Goal: Information Seeking & Learning: Learn about a topic

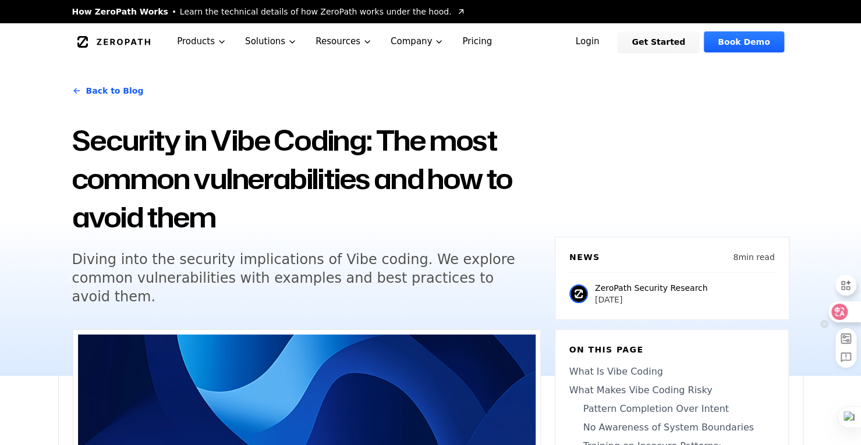
click at [844, 317] on icon at bounding box center [839, 312] width 12 height 12
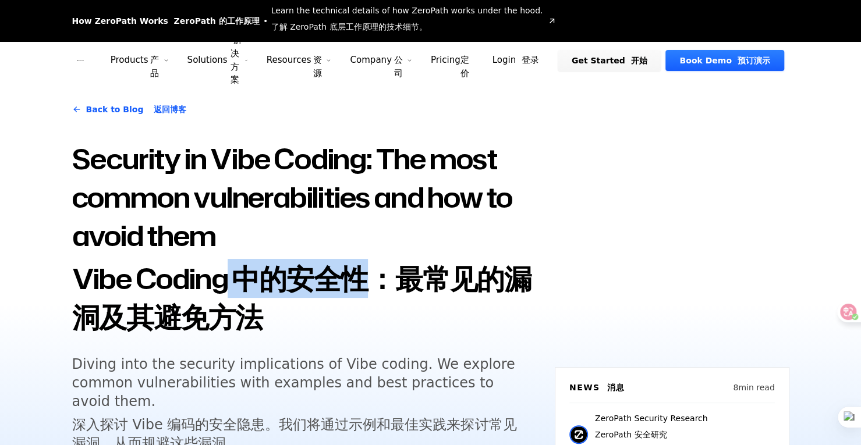
drag, startPoint x: 235, startPoint y: 286, endPoint x: 421, endPoint y: 303, distance: 186.5
click at [409, 297] on font "Vibe Coding 中的安全性：最常见的漏洞及其避免方法" at bounding box center [301, 297] width 459 height 77
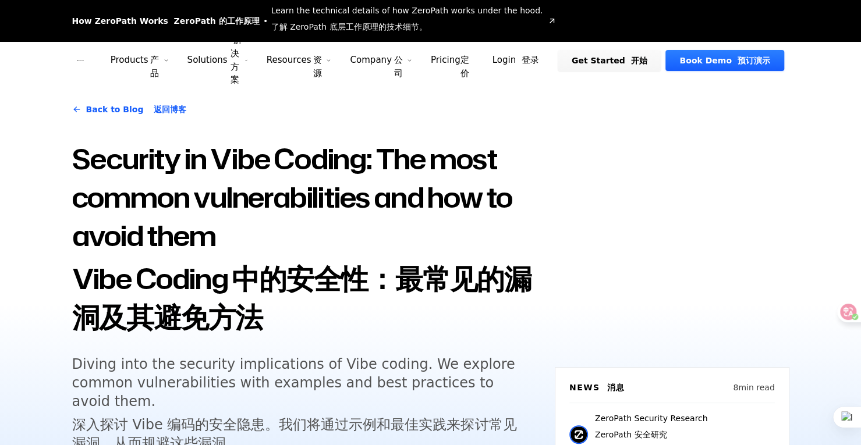
click at [382, 316] on font "Vibe Coding 中的安全性：最常见的漏洞及其避免方法" at bounding box center [306, 298] width 469 height 77
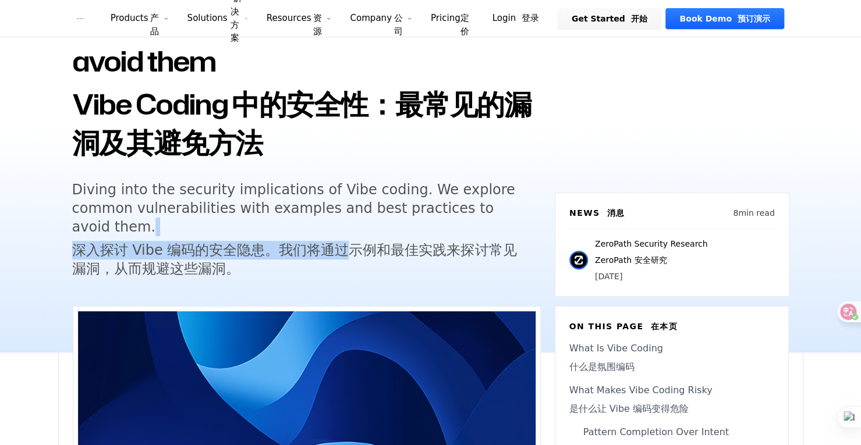
drag, startPoint x: 262, startPoint y: 238, endPoint x: 365, endPoint y: 249, distance: 104.2
click at [365, 249] on h5 "Diving into the security implications of Vibe coding. We explore common vulnera…" at bounding box center [295, 231] width 447 height 102
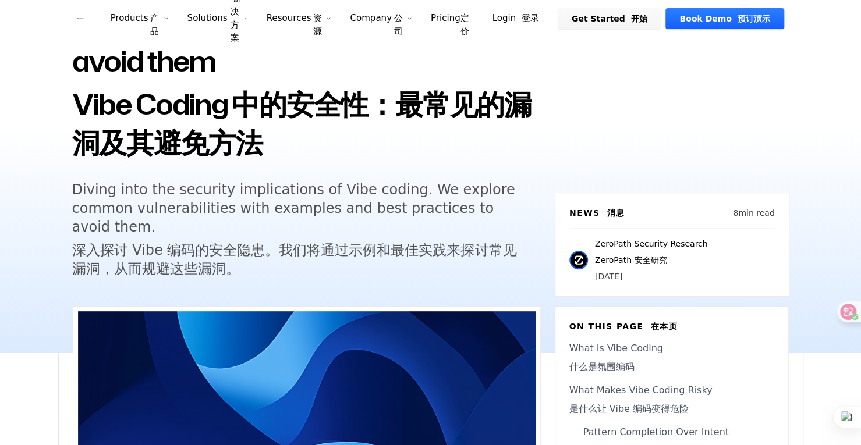
click at [378, 252] on font "深入探讨 Vibe 编码的安全隐患。我们将通过示例和最佳实践来探讨常见漏洞，从而规避这些漏洞。" at bounding box center [294, 259] width 445 height 35
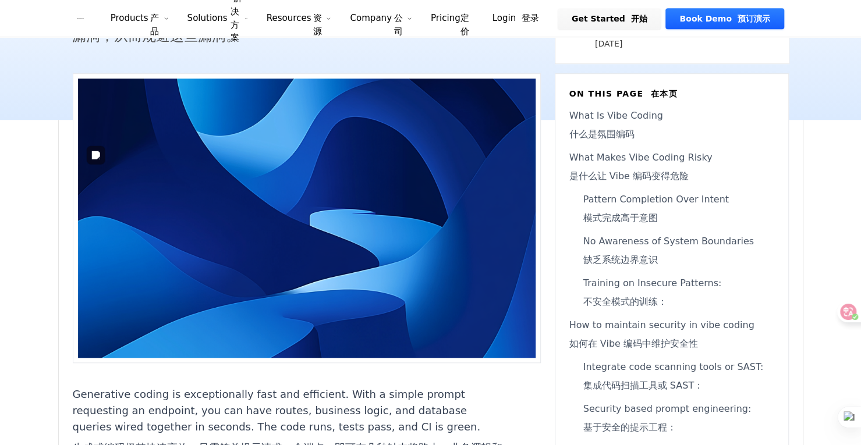
scroll to position [524, 0]
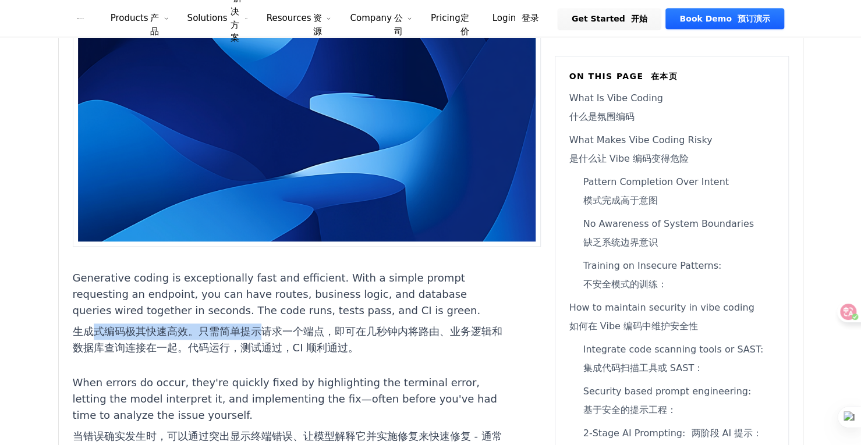
drag, startPoint x: 90, startPoint y: 334, endPoint x: 301, endPoint y: 337, distance: 211.3
click at [296, 338] on font "生成式编码极其快速高效。只需简单提示请求一个端点，即可在几秒钟内将路由、业务逻辑和数据库查询连接在一起。代码运行，测试通过，CI 顺利通过。" at bounding box center [288, 339] width 430 height 29
click at [331, 335] on font "生成式编码极其快速高效。只需简单提示请求一个端点，即可在几秒钟内将路由、业务逻辑和数据库查询连接在一起。代码运行，测试通过，CI 顺利通过。" at bounding box center [288, 339] width 430 height 29
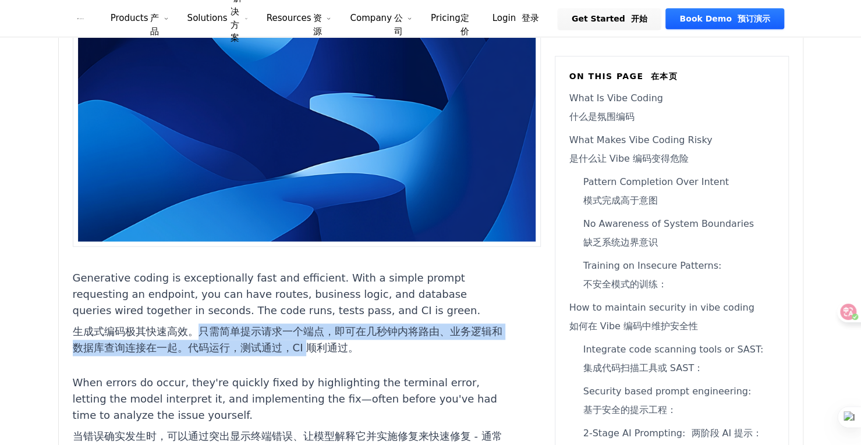
drag, startPoint x: 195, startPoint y: 336, endPoint x: 338, endPoint y: 350, distance: 143.9
click at [338, 350] on font "生成式编码极其快速高效。只需简单提示请求一个端点，即可在几秒钟内将路由、业务逻辑和数据库查询连接在一起。代码运行，测试通过，CI 顺利通过。" at bounding box center [288, 339] width 430 height 29
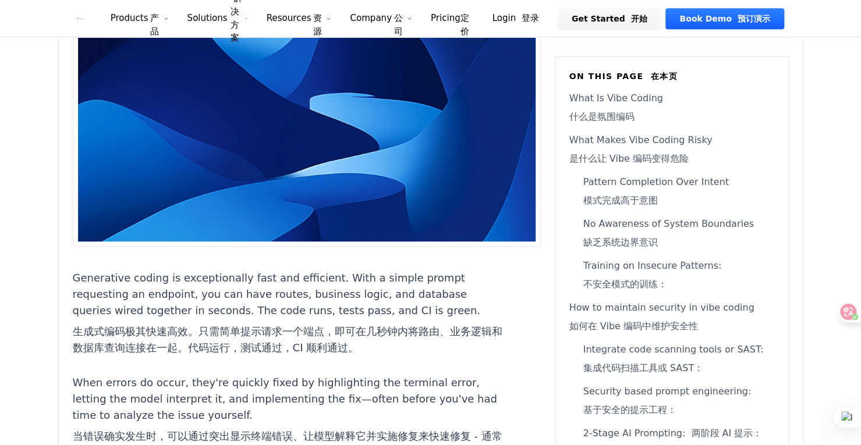
click at [411, 347] on font "生成式编码极其快速高效。只需简单提示请求一个端点，即可在几秒钟内将路由、业务逻辑和数据库查询连接在一起。代码运行，测试通过，CI 顺利通过。" at bounding box center [289, 340] width 433 height 33
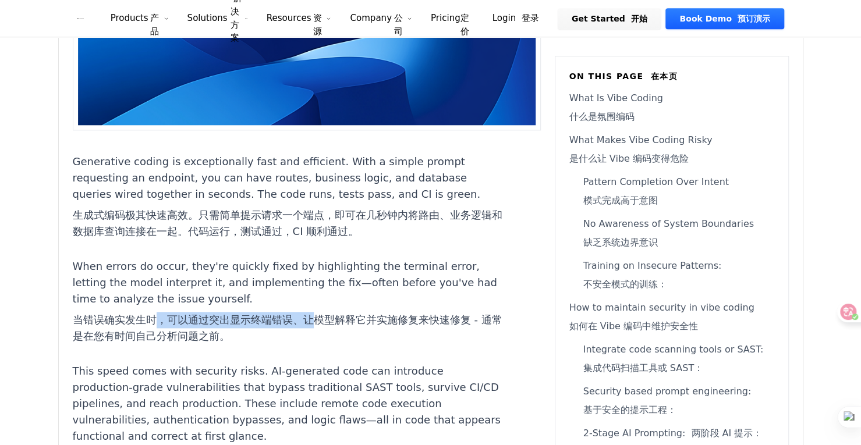
drag, startPoint x: 157, startPoint y: 320, endPoint x: 330, endPoint y: 321, distance: 173.4
click at [325, 319] on font "当错误确实发生时，可以通过突出显示终端错误、让模型解释它并实施修复来快速修复 - 通常是在您有时间自己分析问题之前。" at bounding box center [288, 328] width 430 height 29
click at [335, 333] on font "当错误确实发生时，可以通过突出显示终端错误、让模型解释它并实施修复来快速修复 - 通常是在您有时间自己分析问题之前。" at bounding box center [289, 328] width 433 height 33
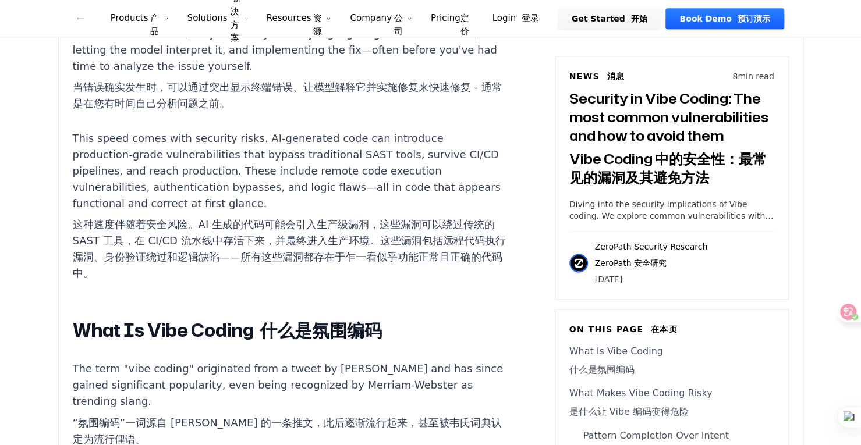
scroll to position [989, 0]
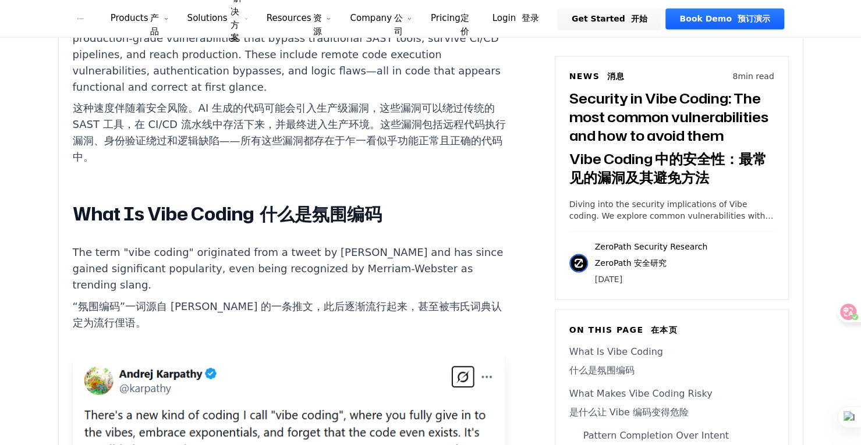
drag, startPoint x: 160, startPoint y: 316, endPoint x: 333, endPoint y: 313, distance: 172.9
click at [325, 313] on font "“氛围编码”一词源自 Andrej Karpathy 的一条推文，此后逐渐流行起来，甚至被韦氏词典认定为流行俚语。" at bounding box center [289, 314] width 433 height 33
click at [333, 313] on font "“氛围编码”一词源自 Andrej Karpathy 的一条推文，此后逐渐流行起来，甚至被韦氏词典认定为流行俚语。" at bounding box center [289, 314] width 433 height 33
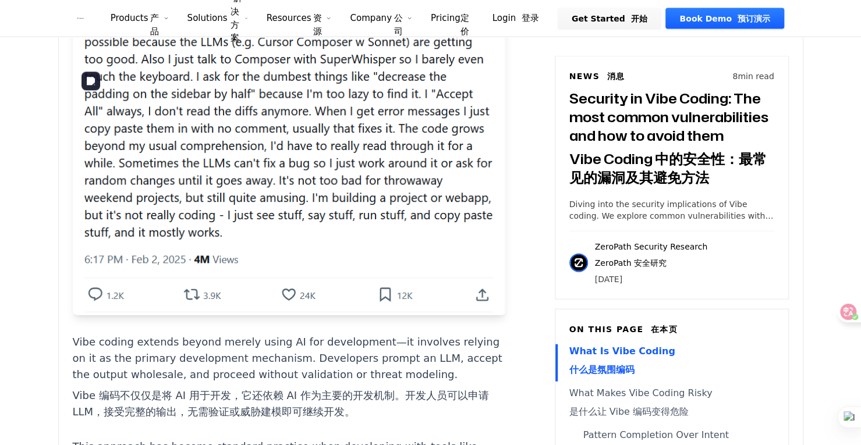
scroll to position [1455, 0]
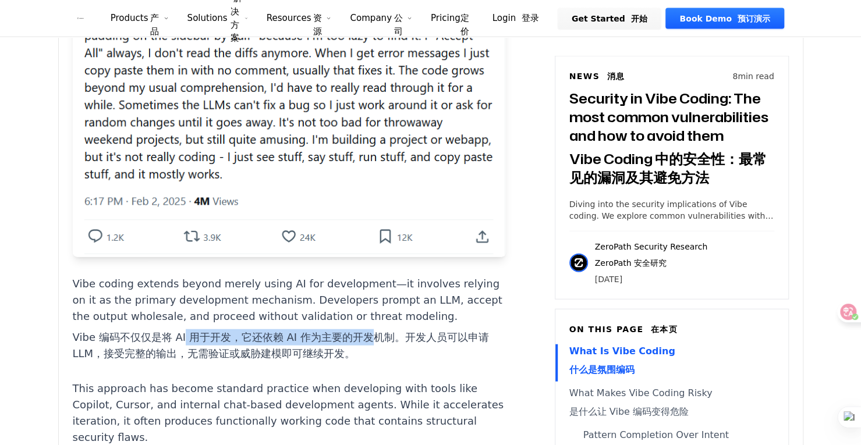
drag, startPoint x: 186, startPoint y: 328, endPoint x: 382, endPoint y: 323, distance: 195.6
click at [381, 331] on font "Vibe 编码不仅仅是将 AI 用于开发，它还依赖 AI 作为主要的开发机制。开发人员可以申请 LLM，接受完整的输出，无需验证或威胁建模即可继续开发。" at bounding box center [281, 345] width 416 height 29
click at [382, 331] on font "Vibe 编码不仅仅是将 AI 用于开发，它还依赖 AI 作为主要的开发机制。开发人员可以申请 LLM，接受完整的输出，无需验证或威胁建模即可继续开发。" at bounding box center [281, 345] width 416 height 29
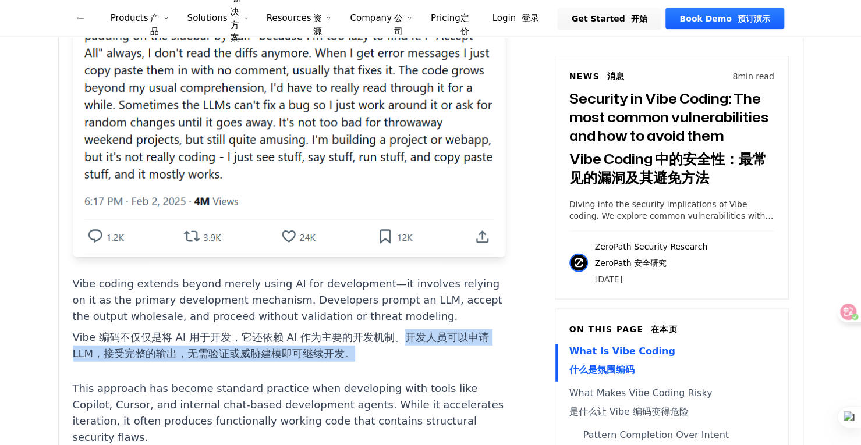
drag, startPoint x: 403, startPoint y: 321, endPoint x: 411, endPoint y: 340, distance: 20.9
click at [411, 340] on font "Vibe 编码不仅仅是将 AI 用于开发，它还依赖 AI 作为主要的开发机制。开发人员可以申请 LLM，接受完整的输出，无需验证或威胁建模即可继续开发。" at bounding box center [289, 345] width 433 height 33
click at [389, 340] on font "Vibe 编码不仅仅是将 AI 用于开发，它还依赖 AI 作为主要的开发机制。开发人员可以申请 LLM，接受完整的输出，无需验证或威胁建模即可继续开发。" at bounding box center [289, 345] width 433 height 33
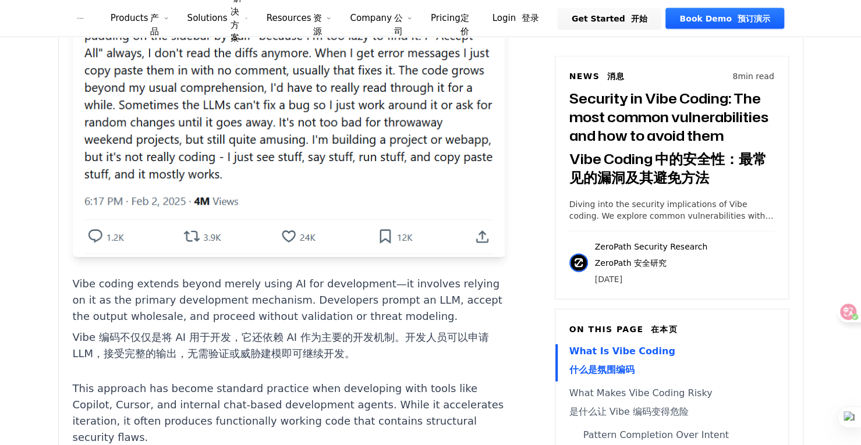
scroll to position [1571, 0]
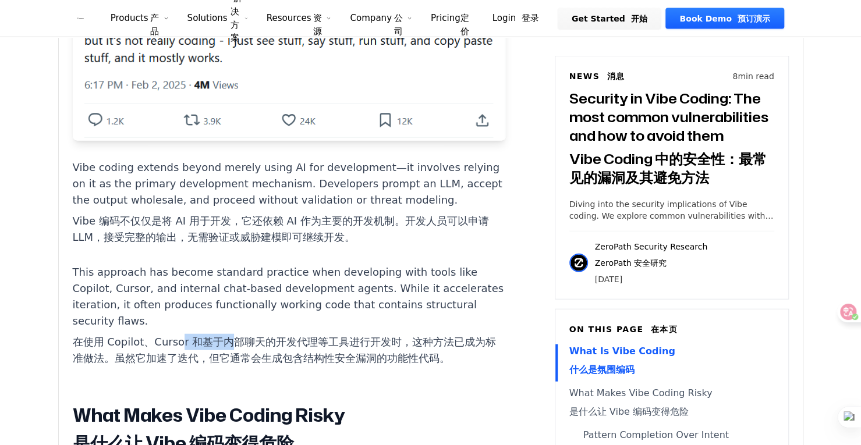
drag, startPoint x: 179, startPoint y: 328, endPoint x: 312, endPoint y: 337, distance: 133.0
click at [271, 336] on font "在使用 Copilot、Cursor 和基于内部聊天的开发代理等工具进行开发时，这种方法已成为标准做法。虽然它加速了迭代，但它通常会生成包含结构性安全漏洞的功…" at bounding box center [285, 350] width 424 height 29
click at [319, 337] on font "在使用 Copilot、Cursor 和基于内部聊天的开发代理等工具进行开发时，这种方法已成为标准做法。虽然它加速了迭代，但它通常会生成包含结构性安全漏洞的功…" at bounding box center [289, 350] width 433 height 33
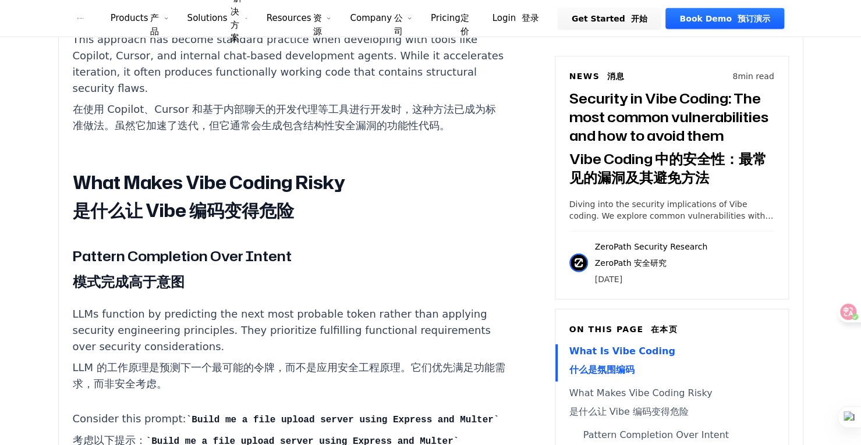
scroll to position [1921, 0]
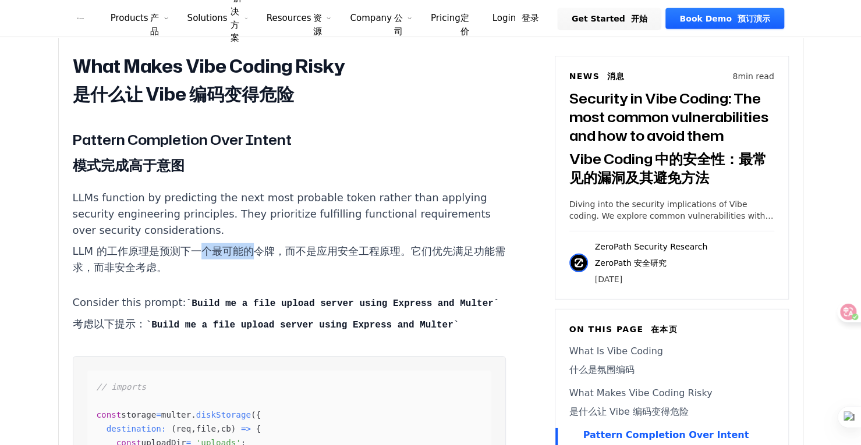
drag, startPoint x: 202, startPoint y: 251, endPoint x: 331, endPoint y: 257, distance: 128.8
click at [331, 257] on font "LLM 的工作原理是预测下一个最可能的令牌，而不是应用安全工程原理。它们优先满足功能需求，而非安全考虑。" at bounding box center [289, 259] width 432 height 29
click at [340, 258] on font "LLM 的工作原理是预测下一个最可能的令牌，而不是应用安全工程原理。它们优先满足功能需求，而非安全考虑。" at bounding box center [289, 259] width 432 height 29
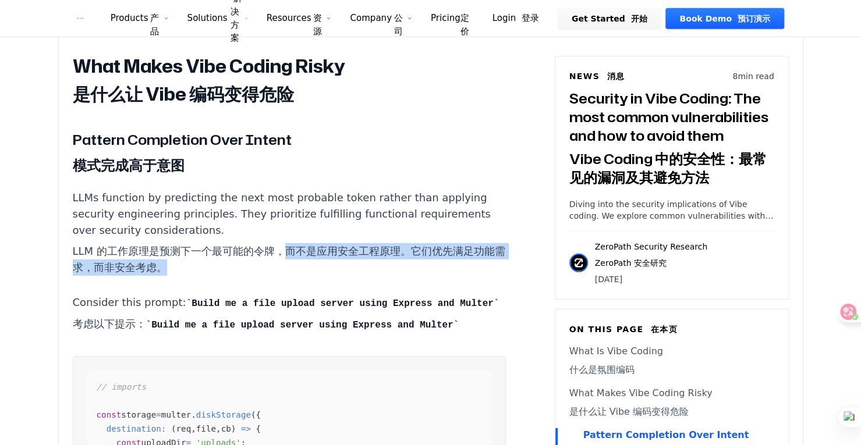
drag, startPoint x: 282, startPoint y: 253, endPoint x: 329, endPoint y: 282, distance: 55.6
click at [329, 281] on p "LLMs function by predicting the next most probable token rather than applying s…" at bounding box center [289, 235] width 433 height 91
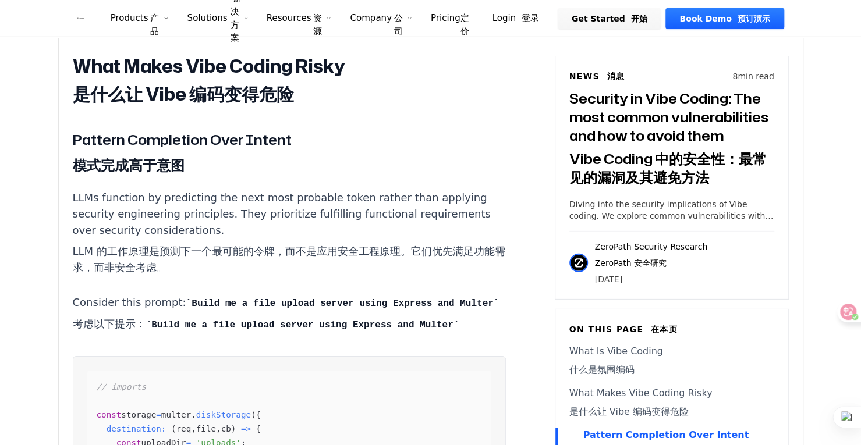
click at [269, 281] on p "LLMs function by predicting the next most probable token rather than applying s…" at bounding box center [289, 235] width 433 height 91
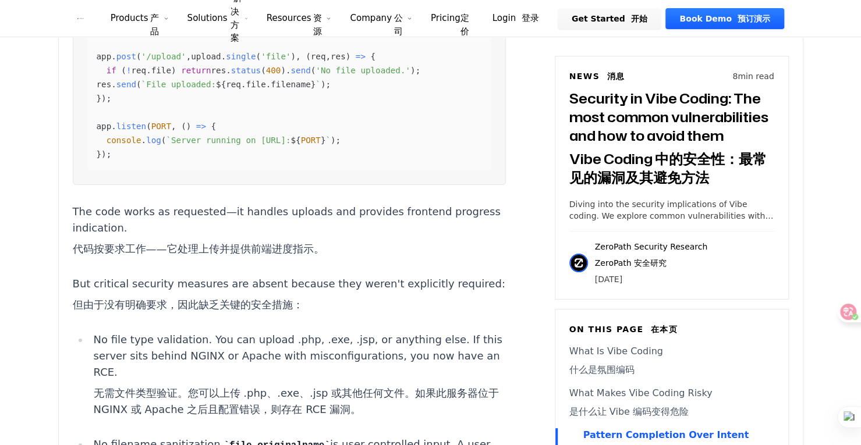
scroll to position [2561, 0]
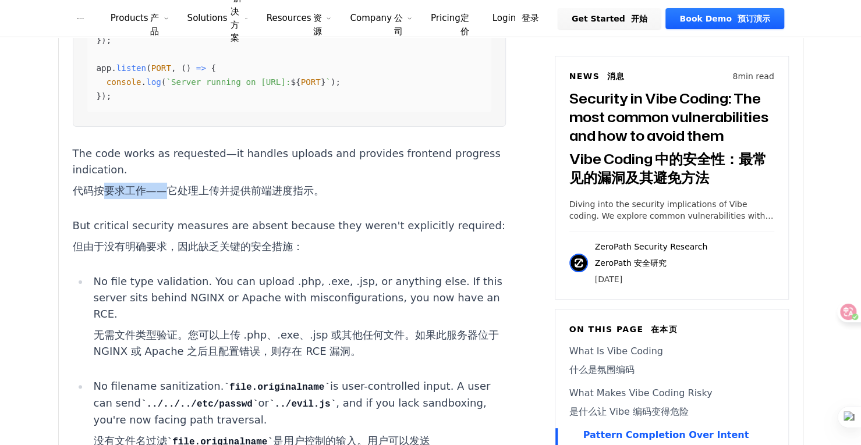
drag, startPoint x: 104, startPoint y: 191, endPoint x: 285, endPoint y: 187, distance: 181.6
click at [276, 188] on font "代码按要求工作——它处理上传并提供前端进度指示。" at bounding box center [198, 190] width 251 height 12
click at [315, 186] on font "代码按要求工作——它处理上传并提供前端进度指示。" at bounding box center [198, 190] width 251 height 12
drag, startPoint x: 328, startPoint y: 190, endPoint x: 191, endPoint y: 201, distance: 137.2
click at [191, 201] on p "The code works as requested—it handles uploads and provides frontend progress i…" at bounding box center [289, 174] width 433 height 58
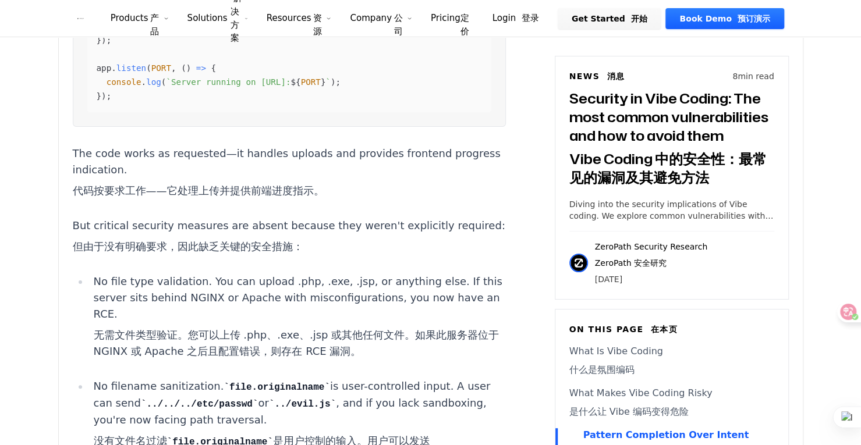
click at [191, 204] on p "The code works as requested—it handles uploads and provides frontend progress i…" at bounding box center [289, 174] width 433 height 58
drag, startPoint x: 208, startPoint y: 258, endPoint x: 333, endPoint y: 261, distance: 124.6
click at [312, 260] on p "But critical security measures are absent because they weren't explicitly requi…" at bounding box center [289, 239] width 433 height 42
click at [333, 260] on p "But critical security measures are absent because they weren't explicitly requi…" at bounding box center [289, 239] width 433 height 42
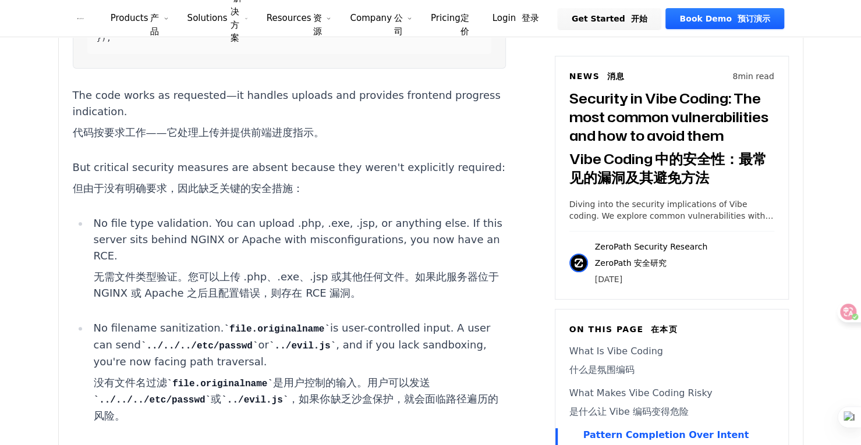
scroll to position [2677, 0]
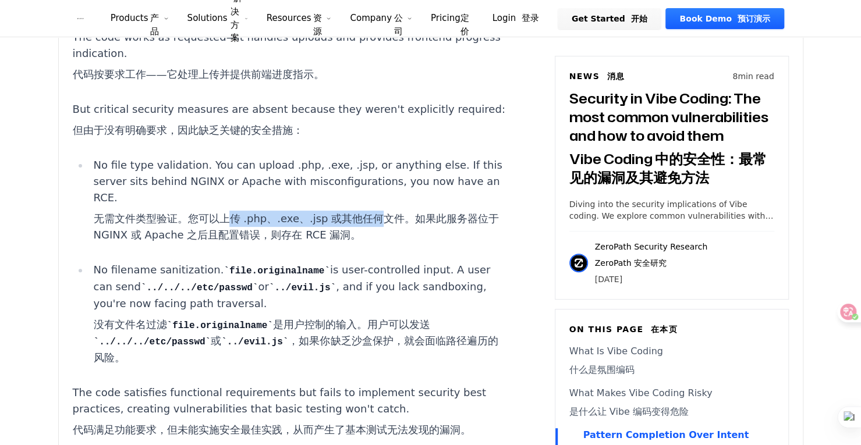
drag, startPoint x: 227, startPoint y: 237, endPoint x: 395, endPoint y: 238, distance: 168.2
click at [395, 238] on font "无需文件类型验证。您可以上传 .php、.exe、.jsp 或其他任何文件。如果此服务器位于 NGINX 或 Apache 之后且配置错误，则存在 RCE 漏…" at bounding box center [296, 226] width 406 height 29
click at [385, 241] on font "无需文件类型验证。您可以上传 .php、.exe、.jsp 或其他任何文件。如果此服务器位于 NGINX 或 Apache 之后且配置错误，则存在 RCE 漏…" at bounding box center [296, 226] width 406 height 29
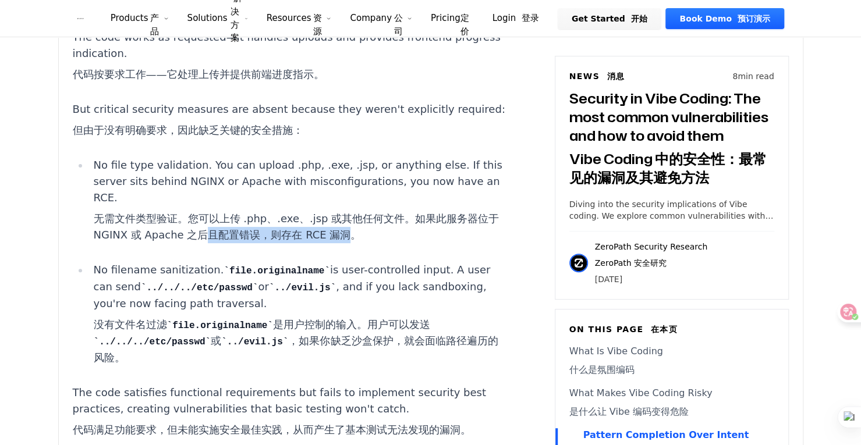
drag, startPoint x: 386, startPoint y: 256, endPoint x: 235, endPoint y: 253, distance: 151.9
click at [235, 241] on font "无需文件类型验证。您可以上传 .php、.exe、.jsp 或其他任何文件。如果此服务器位于 NGINX 或 Apache 之后且配置错误，则存在 RCE 漏…" at bounding box center [296, 226] width 406 height 29
click at [210, 349] on font "没有文件名过滤 file.originalname 是用户控制的输入。用户可以发送 ../../../etc/passwd 或 ../evil.js ，如果你…" at bounding box center [299, 342] width 412 height 50
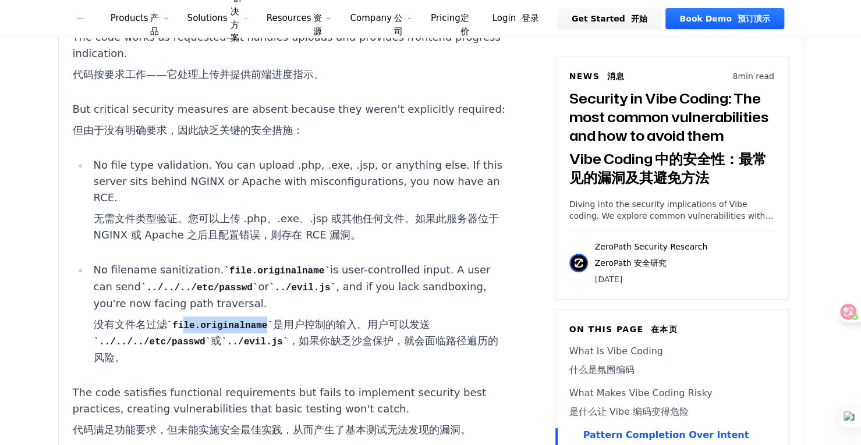
drag, startPoint x: 184, startPoint y: 344, endPoint x: 315, endPoint y: 337, distance: 131.7
click at [285, 340] on font "没有文件名过滤 file.originalname 是用户控制的输入。用户可以发送 ../../../etc/passwd 或 ../evil.js ，如果你…" at bounding box center [295, 341] width 404 height 46
click at [331, 335] on font "没有文件名过滤 file.originalname 是用户控制的输入。用户可以发送 ../../../etc/passwd 或 ../evil.js ，如果你…" at bounding box center [295, 341] width 404 height 46
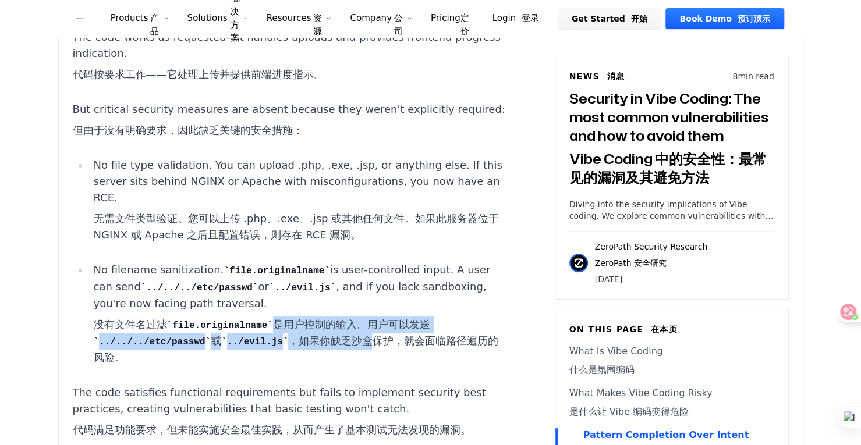
drag, startPoint x: 260, startPoint y: 339, endPoint x: 357, endPoint y: 357, distance: 98.9
click at [357, 357] on font "没有文件名过滤 file.originalname 是用户控制的输入。用户可以发送 ../../../etc/passwd 或 ../evil.js ，如果你…" at bounding box center [295, 341] width 404 height 46
click at [358, 357] on font "没有文件名过滤 file.originalname 是用户控制的输入。用户可以发送 ../../../etc/passwd 或 ../evil.js ，如果你…" at bounding box center [295, 341] width 404 height 46
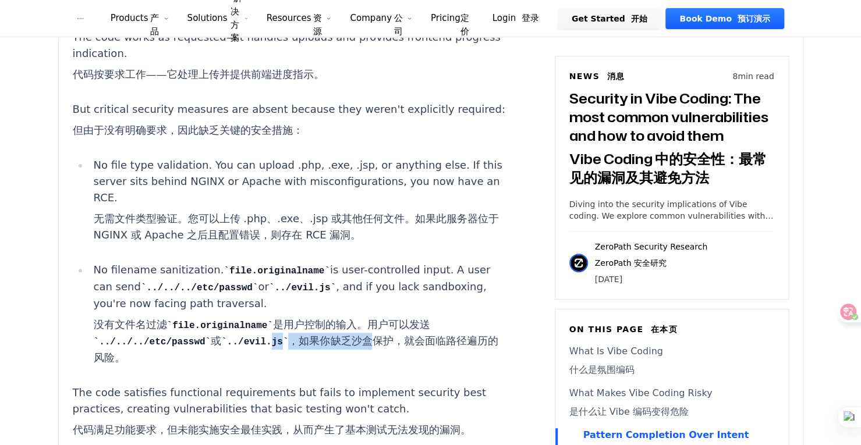
drag, startPoint x: 358, startPoint y: 357, endPoint x: 264, endPoint y: 361, distance: 94.4
click at [264, 361] on font "没有文件名过滤 file.originalname 是用户控制的输入。用户可以发送 ../../../etc/passwd 或 ../evil.js ，如果你…" at bounding box center [295, 341] width 404 height 46
click at [264, 347] on code "../evil.js" at bounding box center [254, 342] width 67 height 10
drag, startPoint x: 264, startPoint y: 361, endPoint x: 267, endPoint y: 384, distance: 23.5
click at [267, 371] on p "No filename sanitization. file.originalname is user-controlled input. A user ca…" at bounding box center [299, 316] width 412 height 109
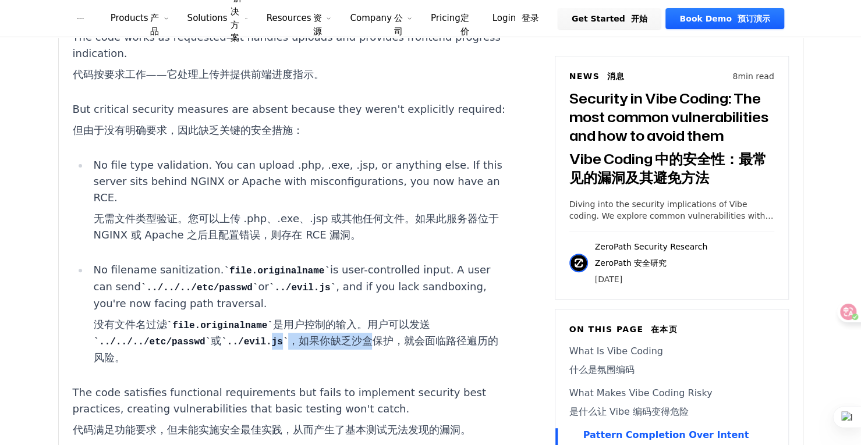
click at [264, 367] on font "没有文件名过滤 file.originalname 是用户控制的输入。用户可以发送 ../../../etc/passwd 或 ../evil.js ，如果你…" at bounding box center [299, 342] width 412 height 50
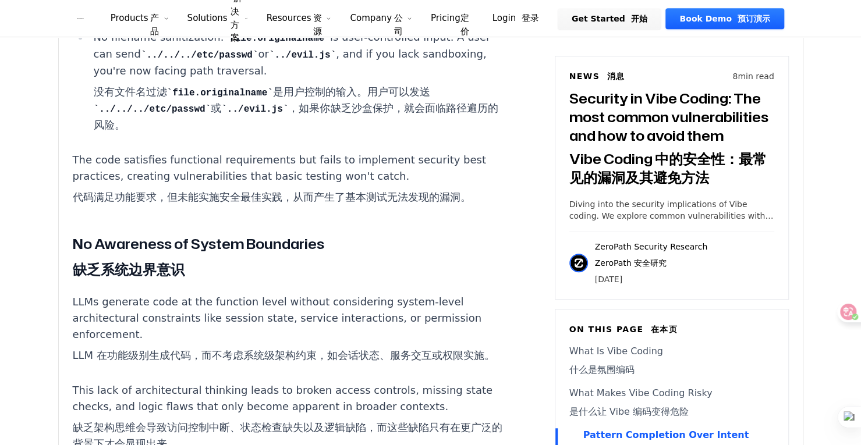
scroll to position [3085, 0]
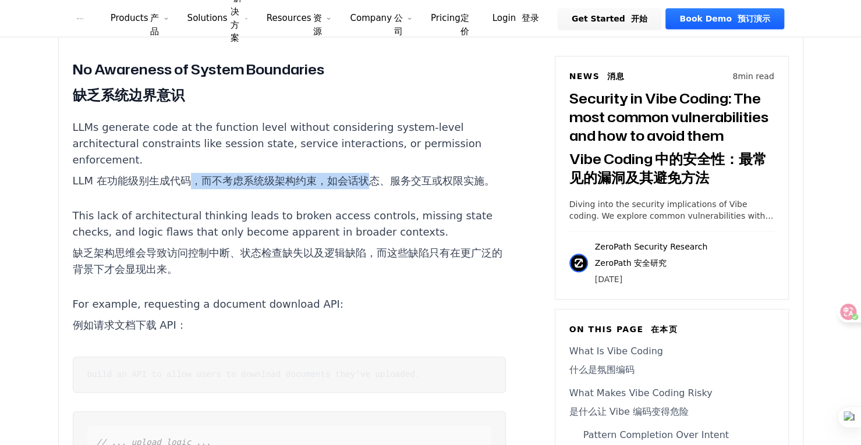
drag, startPoint x: 237, startPoint y: 197, endPoint x: 423, endPoint y: 201, distance: 185.7
click at [391, 187] on font "LLM 在功能级别生成代码，而不考虑系统级架构约束，如会话状态、服务交互或权限实施。" at bounding box center [284, 181] width 422 height 12
click at [425, 187] on font "LLM 在功能级别生成代码，而不考虑系统级架构约束，如会话状态、服务交互或权限实施。" at bounding box center [284, 181] width 422 height 12
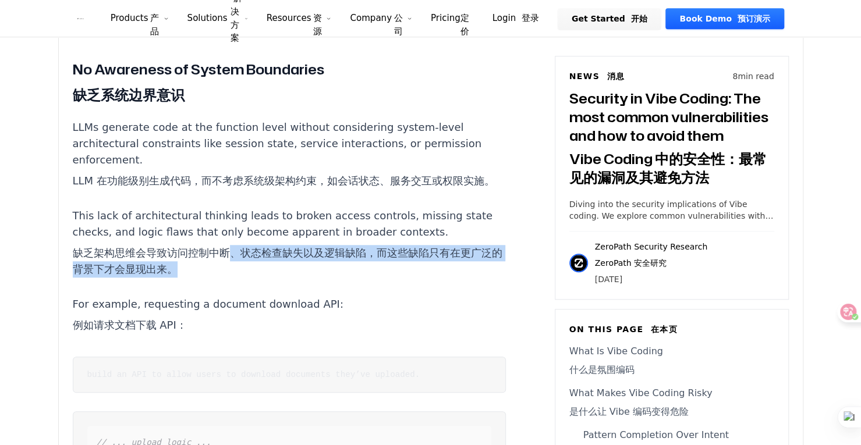
drag, startPoint x: 233, startPoint y: 288, endPoint x: 417, endPoint y: 324, distance: 187.4
click at [386, 282] on p "This lack of architectural thinking leads to broken access controls, missing st…" at bounding box center [289, 245] width 433 height 74
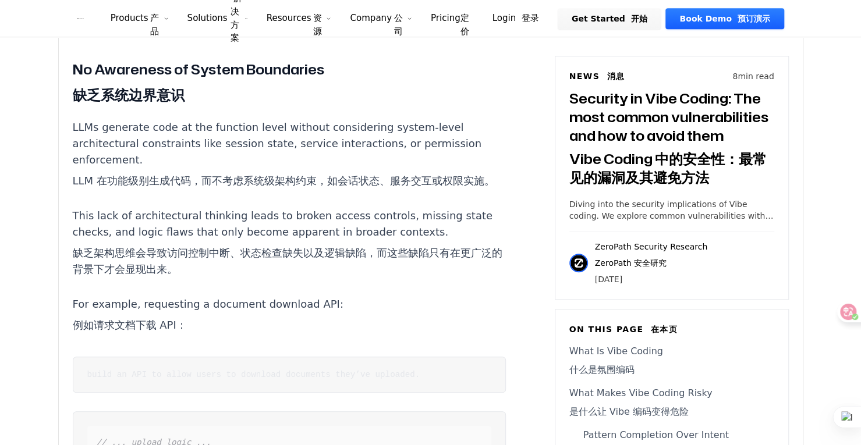
click at [417, 324] on div "Generative coding is exceptionally fast and efficient. With a simple prompt req…" at bounding box center [289, 285] width 433 height 5153
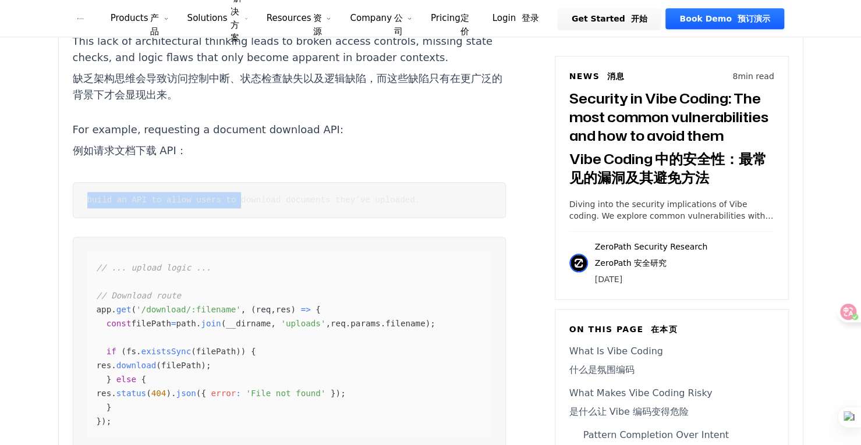
drag, startPoint x: 226, startPoint y: 233, endPoint x: 27, endPoint y: 244, distance: 199.4
click at [27, 244] on main "How ZeroPath Works ZeroPath 的工作原理 Learn the technical details of how ZeroPath w…" at bounding box center [430, 289] width 861 height 7097
click at [89, 218] on pre "build an API to allow users to download documents they’ve uploaded." at bounding box center [289, 200] width 433 height 36
drag, startPoint x: 84, startPoint y: 232, endPoint x: 474, endPoint y: 236, distance: 390.5
click at [474, 236] on article "Generative coding is exceptionally fast and efficient. With a simple prompt req…" at bounding box center [307, 111] width 468 height 5153
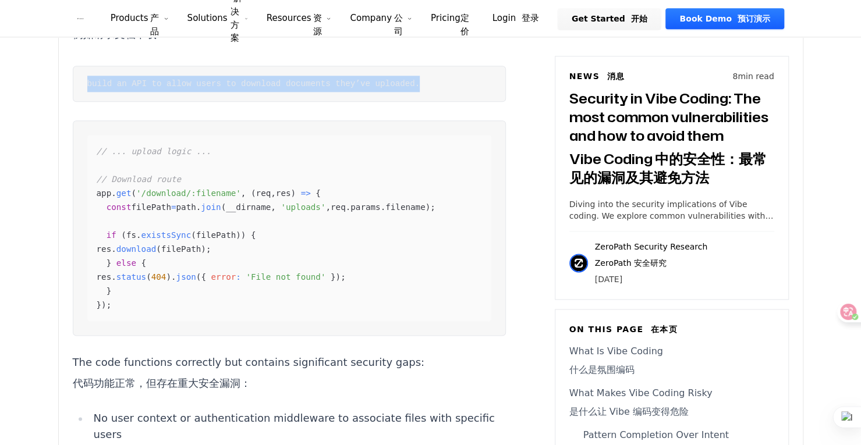
scroll to position [3434, 0]
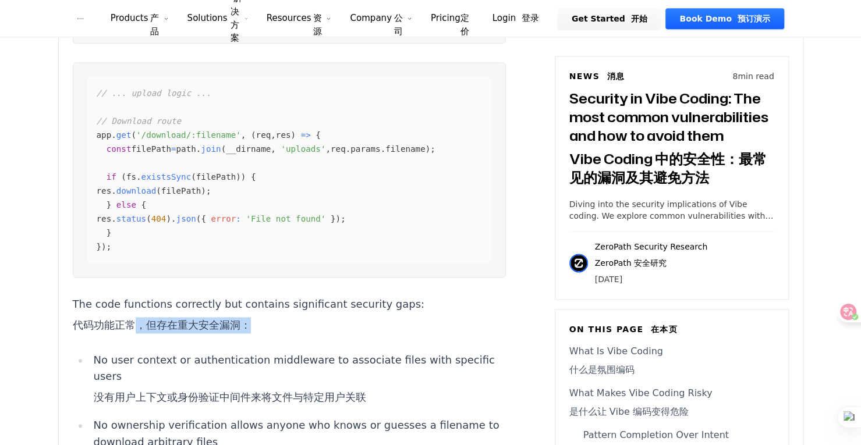
drag, startPoint x: 136, startPoint y: 364, endPoint x: 301, endPoint y: 364, distance: 165.3
click at [301, 338] on p "The code functions correctly but contains significant security gaps: 代码功能正常，但存在…" at bounding box center [289, 317] width 433 height 42
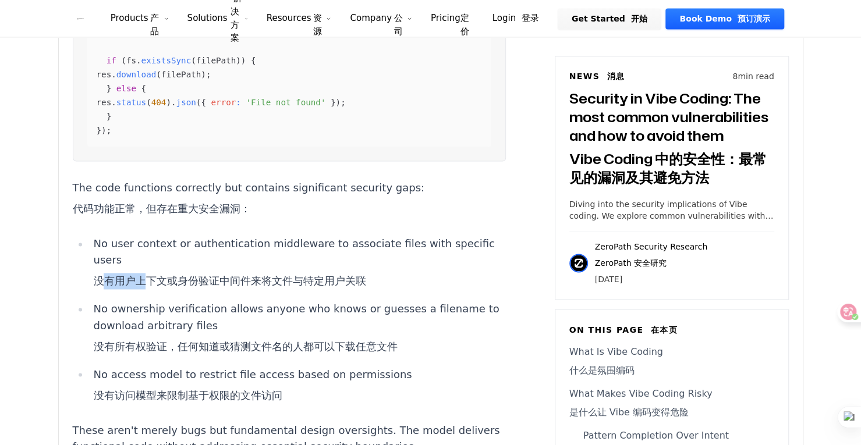
drag, startPoint x: 102, startPoint y: 315, endPoint x: 321, endPoint y: 310, distance: 218.9
click at [321, 287] on font "没有用户上下文或身份验证中间件来将文件与特定用户关联" at bounding box center [229, 281] width 272 height 12
click at [391, 294] on li "No user context or authentication middleware to associate files with specific u…" at bounding box center [297, 265] width 417 height 58
drag, startPoint x: 278, startPoint y: 309, endPoint x: 143, endPoint y: 311, distance: 135.0
click at [143, 294] on li "No user context or authentication middleware to associate files with specific u…" at bounding box center [297, 265] width 417 height 58
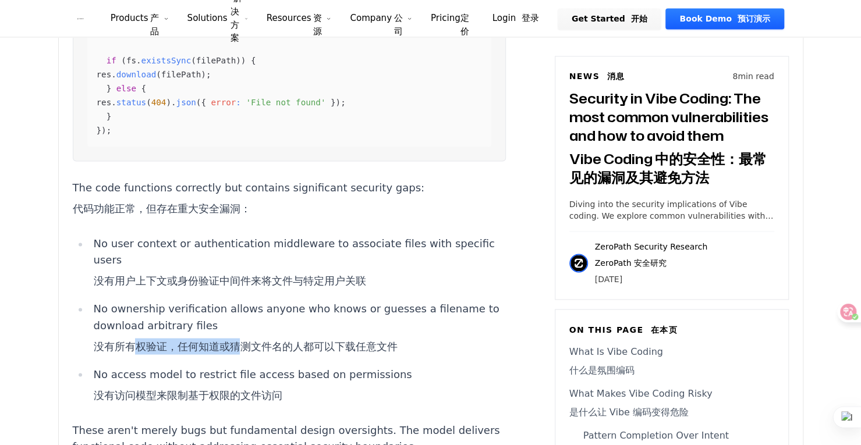
drag, startPoint x: 135, startPoint y: 380, endPoint x: 356, endPoint y: 379, distance: 221.2
click at [356, 352] on font "没有所有权验证，任何知道或猜测文件名的人都可以下载任意文件" at bounding box center [245, 346] width 304 height 12
click at [395, 352] on font "没有所有权验证，任何知道或猜测文件名的人都可以下载任意文件" at bounding box center [245, 346] width 304 height 12
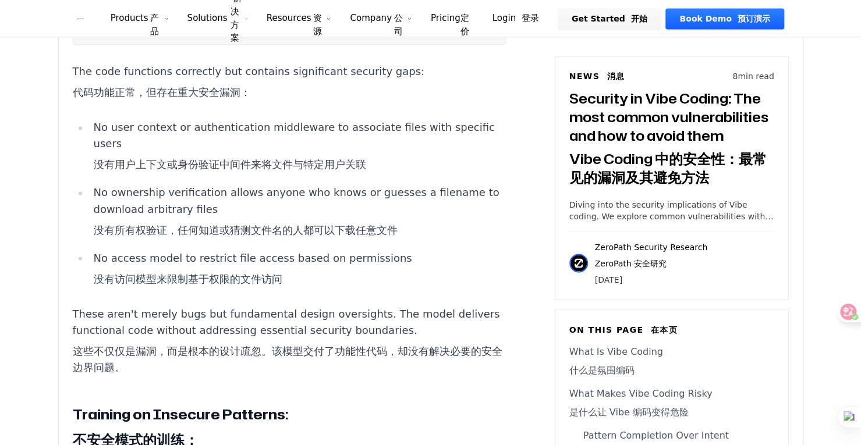
scroll to position [3783, 0]
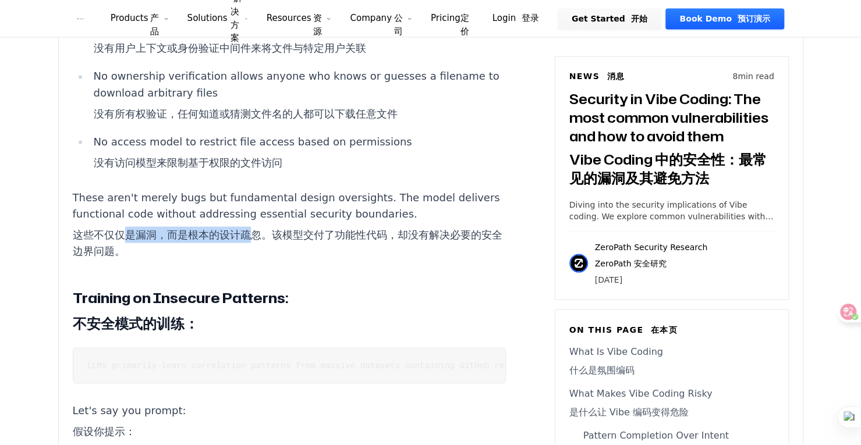
drag, startPoint x: 126, startPoint y: 274, endPoint x: 306, endPoint y: 267, distance: 180.6
click at [296, 259] on font "这些不仅仅是漏洞，而是根本的设计疏忽。该模型交付了功能性代码，却没有解决必要的安全边界问题。" at bounding box center [289, 242] width 433 height 33
click at [364, 257] on font "这些不仅仅是漏洞，而是根本的设计疏忽。该模型交付了功能性代码，却没有解决必要的安全边界问题。" at bounding box center [288, 242] width 430 height 29
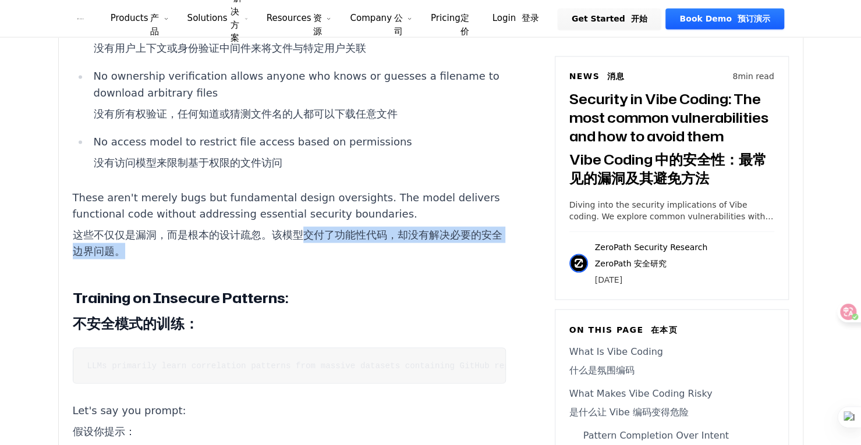
drag, startPoint x: 297, startPoint y: 267, endPoint x: 348, endPoint y: 283, distance: 53.4
click at [348, 259] on font "这些不仅仅是漏洞，而是根本的设计疏忽。该模型交付了功能性代码，却没有解决必要的安全边界问题。" at bounding box center [289, 242] width 433 height 33
drag, startPoint x: 304, startPoint y: 273, endPoint x: 210, endPoint y: 264, distance: 94.7
click at [242, 259] on font "这些不仅仅是漏洞，而是根本的设计疏忽。该模型交付了功能性代码，却没有解决必要的安全边界问题。" at bounding box center [289, 242] width 433 height 33
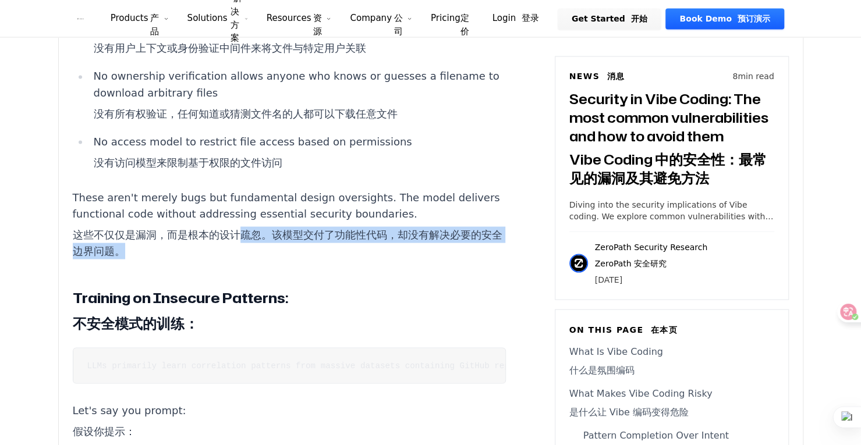
click at [228, 259] on font "这些不仅仅是漏洞，而是根本的设计疏忽。该模型交付了功能性代码，却没有解决必要的安全边界问题。" at bounding box center [289, 242] width 433 height 33
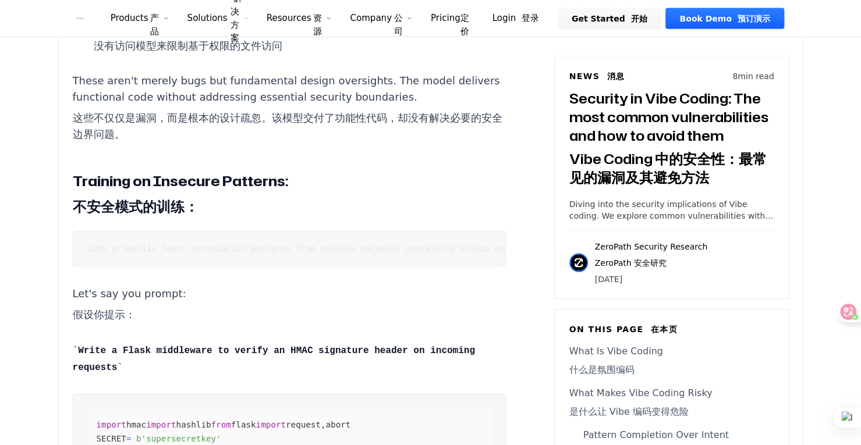
click at [132, 267] on pre "LLMs primarily learn correlation patterns from massive datasets containing GitH…" at bounding box center [289, 249] width 433 height 36
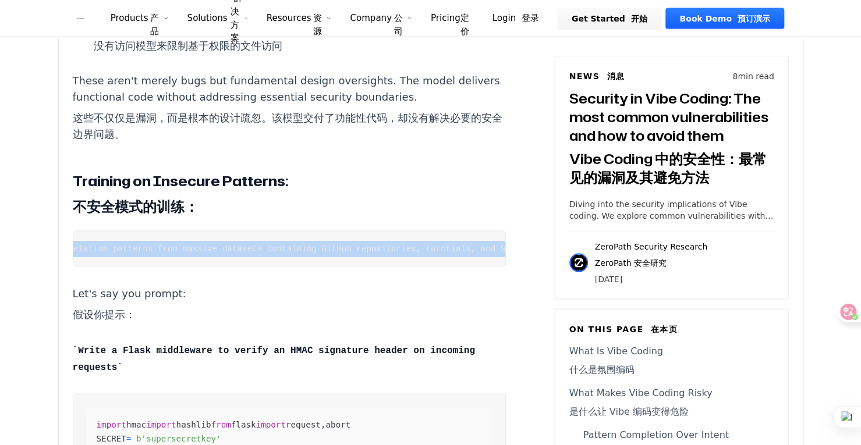
scroll to position [0, 539]
drag, startPoint x: 80, startPoint y: 280, endPoint x: 467, endPoint y: 292, distance: 387.2
click at [467, 267] on pre "LLMs primarily learn correlation patterns from massive datasets containing GitH…" at bounding box center [289, 249] width 433 height 36
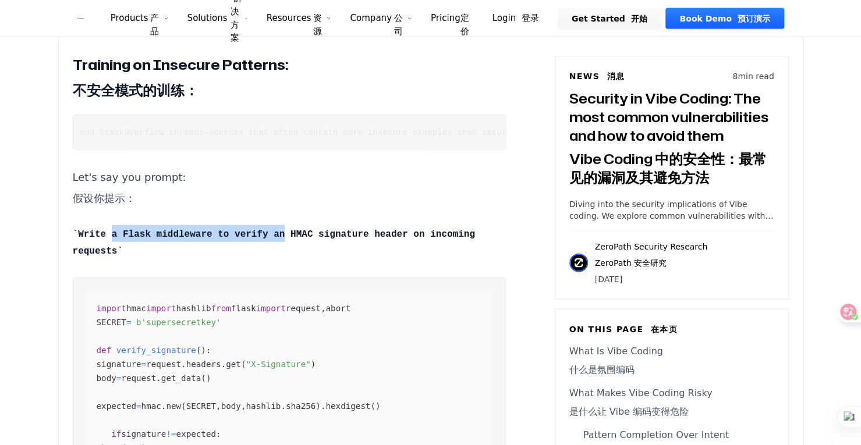
drag, startPoint x: 108, startPoint y: 276, endPoint x: 287, endPoint y: 280, distance: 178.7
click at [279, 257] on code "Write a Flask middleware to verify an HMAC signature header on incoming requests" at bounding box center [274, 242] width 402 height 27
click at [298, 259] on p "Write a Flask middleware to verify an HMAC signature header on incoming requests" at bounding box center [289, 242] width 433 height 34
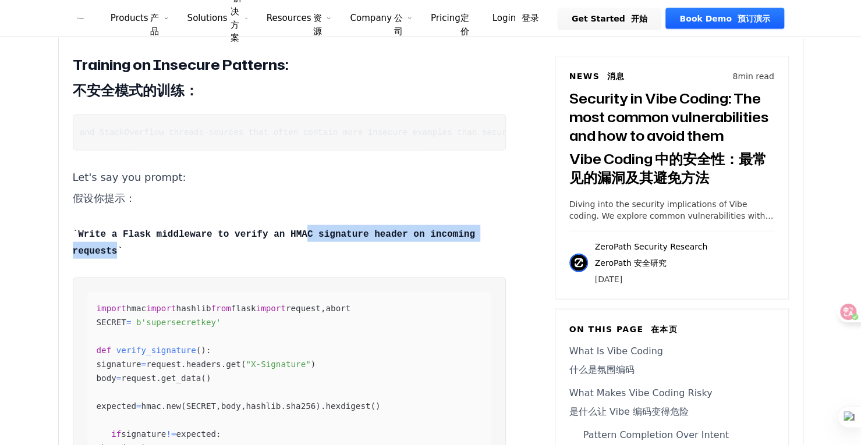
drag, startPoint x: 288, startPoint y: 273, endPoint x: 355, endPoint y: 293, distance: 70.0
click at [353, 259] on p "Write a Flask middleware to verify an HMAC signature header on incoming requests" at bounding box center [289, 242] width 433 height 34
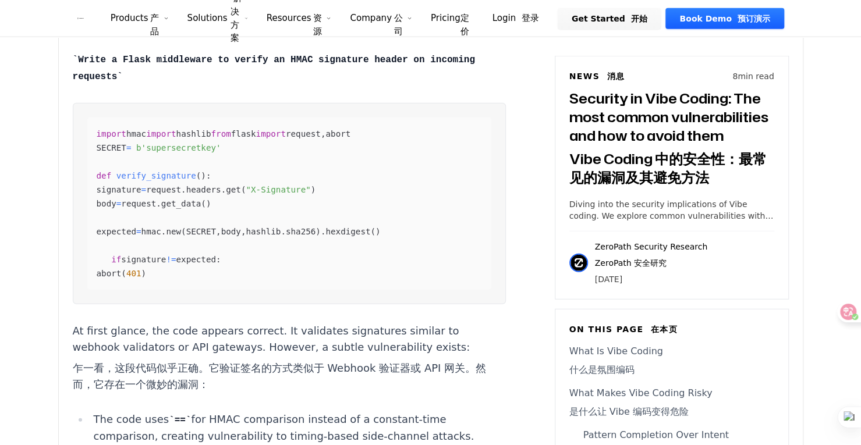
scroll to position [4307, 0]
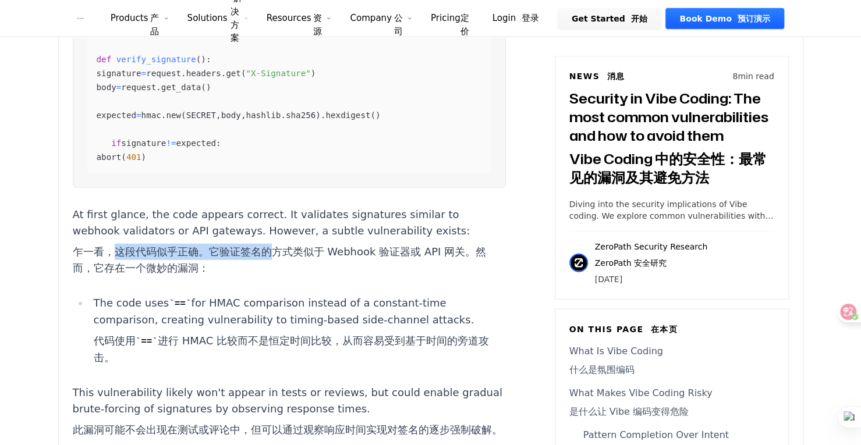
drag, startPoint x: 118, startPoint y: 338, endPoint x: 278, endPoint y: 339, distance: 160.6
click at [277, 274] on font "乍一看，这段代码似乎正确。它验证签名的方式类似于 Webhook 验证器或 API 网关。然而，它存在一个微妙的漏洞：" at bounding box center [279, 260] width 413 height 29
click at [316, 276] on font "乍一看，这段代码似乎正确。它验证签名的方式类似于 Webhook 验证器或 API 网关。然而，它存在一个微妙的漏洞：" at bounding box center [289, 260] width 433 height 33
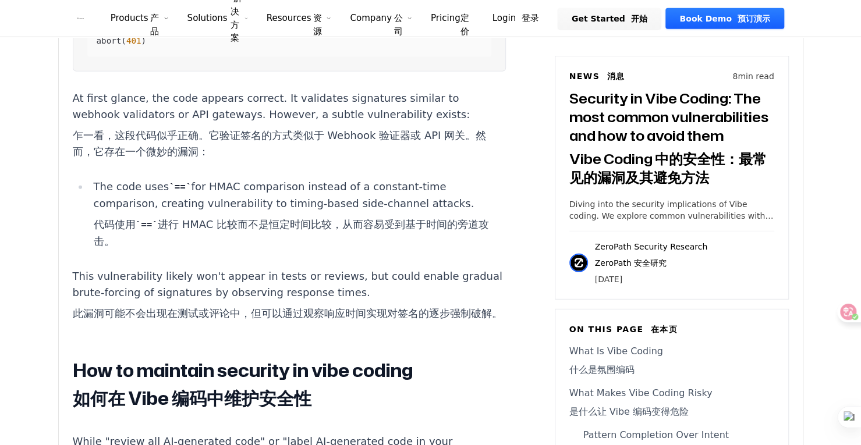
drag, startPoint x: 269, startPoint y: 327, endPoint x: 109, endPoint y: 310, distance: 160.9
click at [109, 250] on font "代码使用 == 进行 HMAC 比较而不是恒定时间比较，从而容易受到基于时间的旁道攻击。" at bounding box center [299, 233] width 412 height 33
click at [325, 254] on li "The code uses == for HMAC comparison instead of a constant-time comparison, cre…" at bounding box center [297, 217] width 417 height 76
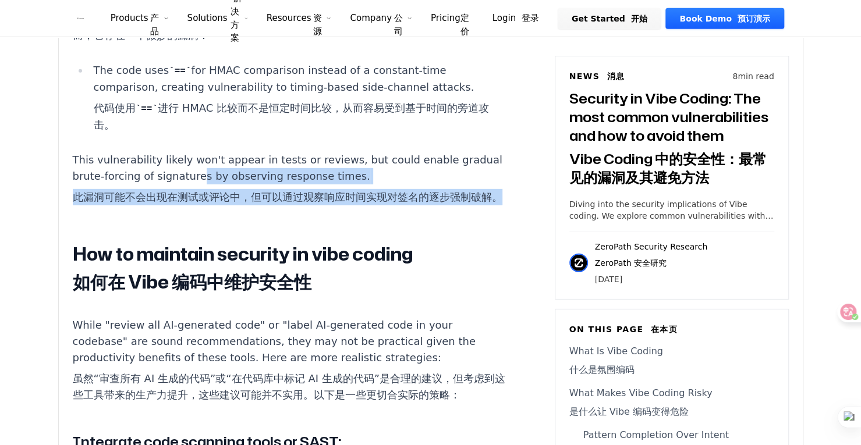
drag, startPoint x: 222, startPoint y: 300, endPoint x: 286, endPoint y: 290, distance: 64.1
click at [244, 210] on p "This vulnerability likely won't appear in tests or reviews, but could enable gr…" at bounding box center [289, 181] width 433 height 58
click at [288, 205] on font "此漏洞可能不会出现在测试或评论中，但可以通过观察响应时间实现对签名的逐步强制破解。" at bounding box center [288, 197] width 430 height 16
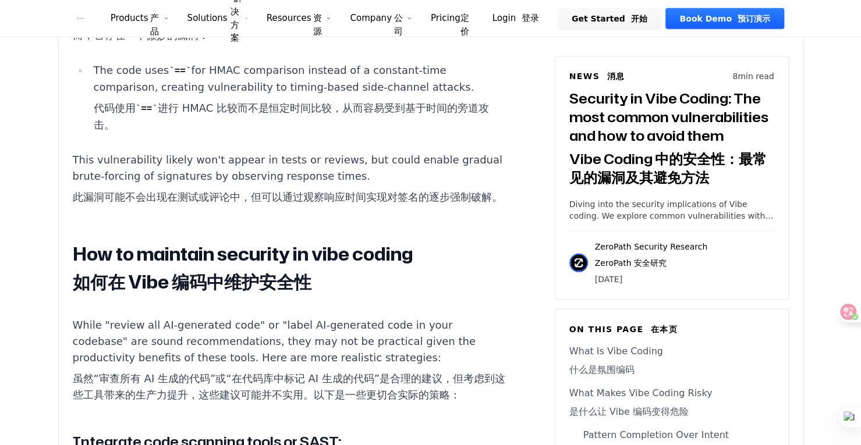
scroll to position [4656, 0]
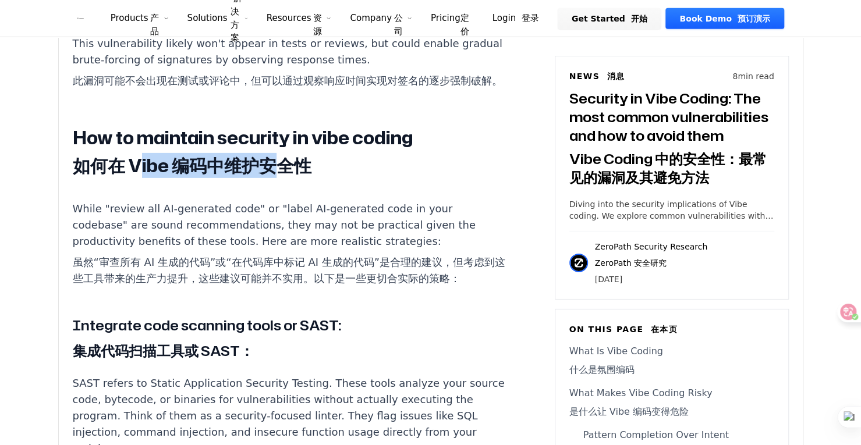
drag, startPoint x: 196, startPoint y: 266, endPoint x: 327, endPoint y: 268, distance: 131.0
click at [314, 182] on h2 "How to maintain security in vibe coding 如何在 Vibe 编码中维护安全性" at bounding box center [289, 154] width 433 height 56
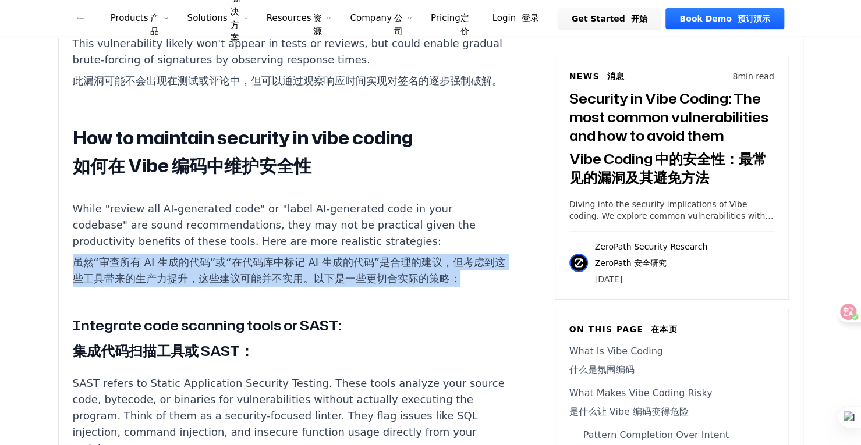
drag, startPoint x: 150, startPoint y: 349, endPoint x: 339, endPoint y: 392, distance: 193.4
click at [321, 292] on p "While "review all AI-generated code" or "label AI-generated code in your codeba…" at bounding box center [289, 246] width 433 height 91
click at [340, 287] on font "虽然“审查所有 AI 生成的代码”或“在代码库中标记 AI 生成的代码”是合理的建议，但考虑到这些工具带来的生产力提升，这些建议可能并不实用。以下是一些更切合…" at bounding box center [289, 270] width 433 height 33
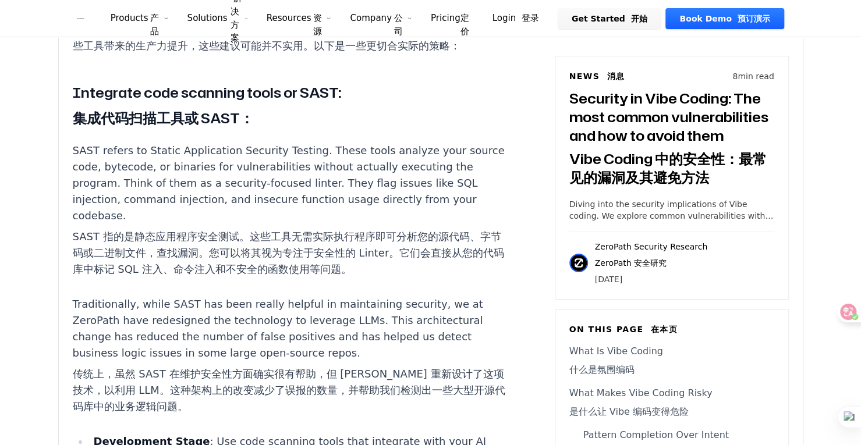
scroll to position [4947, 0]
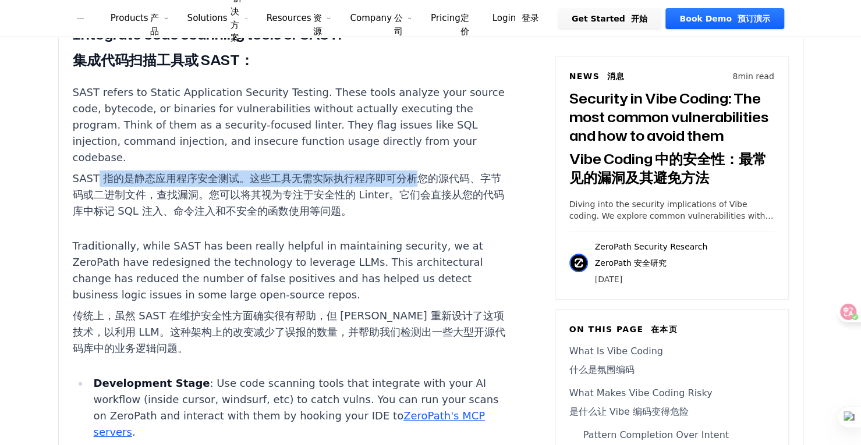
drag, startPoint x: 111, startPoint y: 294, endPoint x: 213, endPoint y: 313, distance: 103.5
click at [370, 217] on font "SAST 指的是静态应用程序安全测试。这些工具无需实际执行程序即可分析您的源代码、字节码或二进制文件，查找漏洞。您可以将其视为专注于安全性的 Linter。它…" at bounding box center [289, 194] width 432 height 45
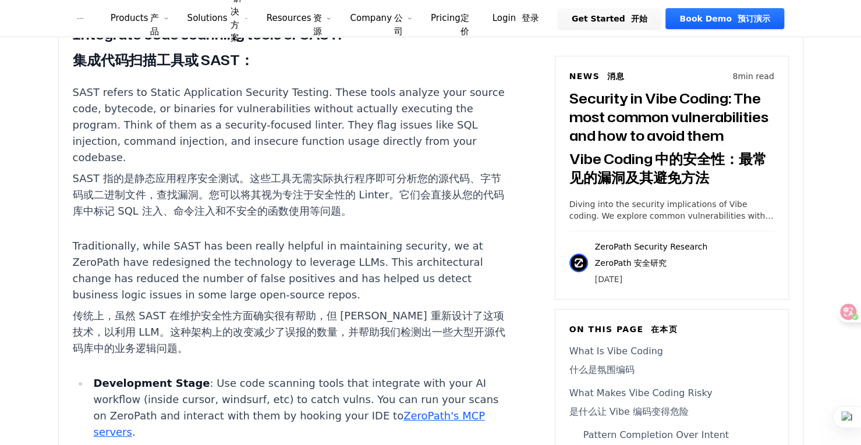
click at [171, 219] on font "SAST 指的是静态应用程序安全测试。这些工具无需实际执行程序即可分析您的源代码、字节码或二进制文件，查找漏洞。您可以将其视为专注于安全性的 Linter。它…" at bounding box center [289, 195] width 433 height 49
drag, startPoint x: 227, startPoint y: 313, endPoint x: 441, endPoint y: 327, distance: 214.0
click at [406, 217] on font "SAST 指的是静态应用程序安全测试。这些工具无需实际执行程序即可分析您的源代码、字节码或二进制文件，查找漏洞。您可以将其视为专注于安全性的 Linter。它…" at bounding box center [289, 194] width 432 height 45
click at [436, 219] on font "SAST 指的是静态应用程序安全测试。这些工具无需实际执行程序即可分析您的源代码、字节码或二进制文件，查找漏洞。您可以将其视为专注于安全性的 Linter。它…" at bounding box center [289, 195] width 433 height 49
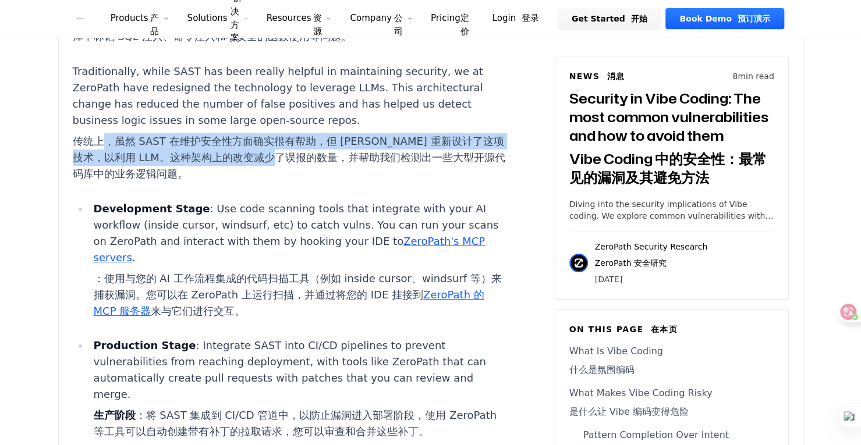
drag, startPoint x: 116, startPoint y: 255, endPoint x: 348, endPoint y: 269, distance: 232.7
click at [329, 180] on font "传统上，虽然 SAST 在维护安全性方面确实很有帮助，但 ZeroPath 重新设计了这项技术，以利用 LLM。这种架构上的改变减少了误报的数量，并帮助我们检…" at bounding box center [289, 157] width 432 height 45
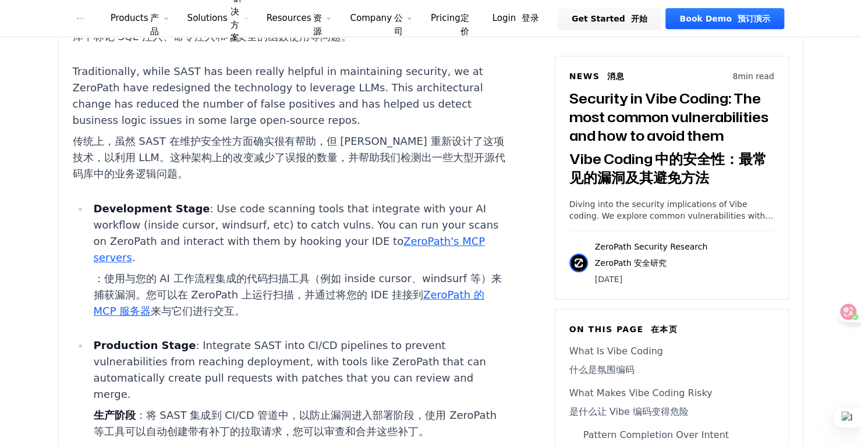
click at [349, 180] on font "传统上，虽然 SAST 在维护安全性方面确实很有帮助，但 ZeroPath 重新设计了这项技术，以利用 LLM。这种架构上的改变减少了误报的数量，并帮助我们检…" at bounding box center [289, 157] width 432 height 45
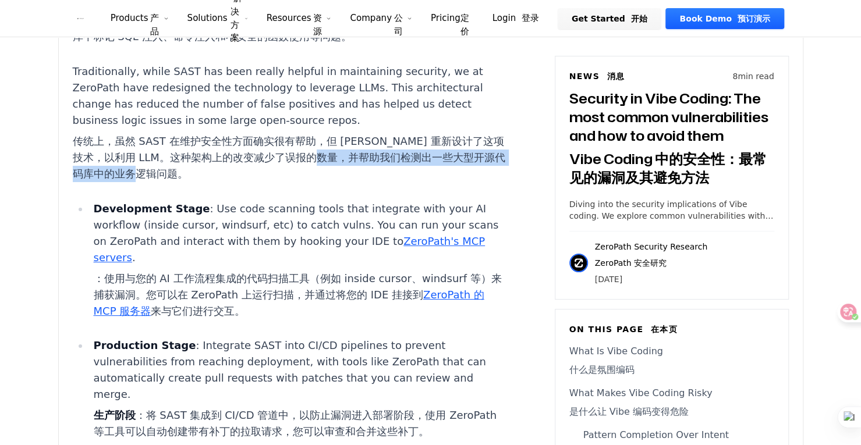
drag, startPoint x: 357, startPoint y: 267, endPoint x: 399, endPoint y: 286, distance: 45.9
click at [396, 182] on font "传统上，虽然 SAST 在维护安全性方面确实很有帮助，但 ZeroPath 重新设计了这项技术，以利用 LLM。这种架构上的改变减少了误报的数量，并帮助我们检…" at bounding box center [289, 157] width 433 height 49
click at [361, 182] on font "传统上，虽然 SAST 在维护安全性方面确实很有帮助，但 ZeroPath 重新设计了这项技术，以利用 LLM。这种架构上的改变减少了误报的数量，并帮助我们检…" at bounding box center [289, 157] width 433 height 49
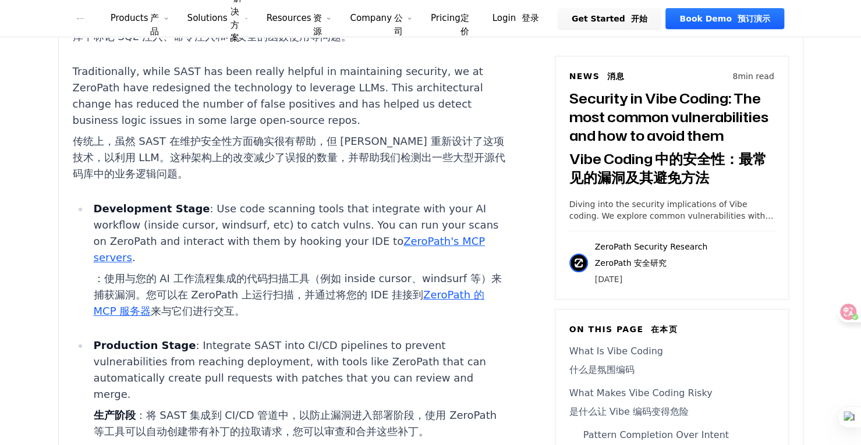
click at [361, 180] on font "传统上，虽然 SAST 在维护安全性方面确实很有帮助，但 ZeroPath 重新设计了这项技术，以利用 LLM。这种架构上的改变减少了误报的数量，并帮助我们检…" at bounding box center [289, 157] width 432 height 45
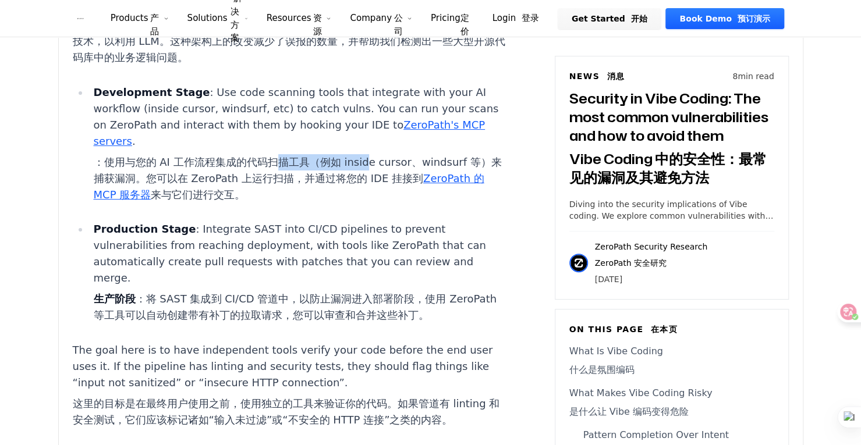
drag, startPoint x: 277, startPoint y: 276, endPoint x: 371, endPoint y: 285, distance: 94.2
click at [370, 203] on font "：使用与您的 AI 工作流程集成的代码扫描工具（例如 inside cursor、windsurf 等）来捕获漏洞。您可以在 ZeroPath 上运行扫描，并…" at bounding box center [299, 178] width 412 height 49
click at [375, 203] on font "：使用与您的 AI 工作流程集成的代码扫描工具（例如 inside cursor、windsurf 等）来捕获漏洞。您可以在 ZeroPath 上运行扫描，并…" at bounding box center [299, 178] width 412 height 49
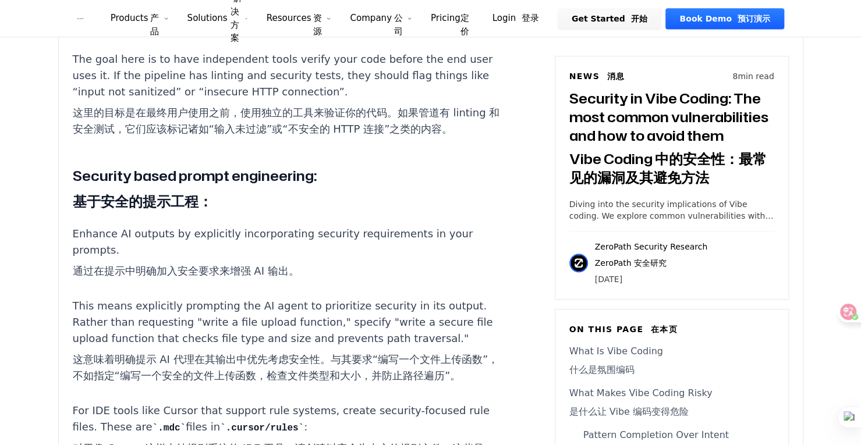
scroll to position [5645, 0]
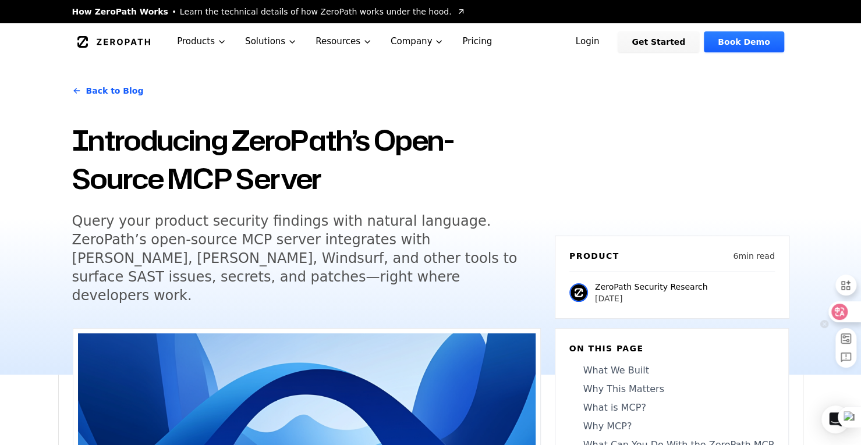
click at [840, 320] on icon at bounding box center [839, 312] width 16 height 16
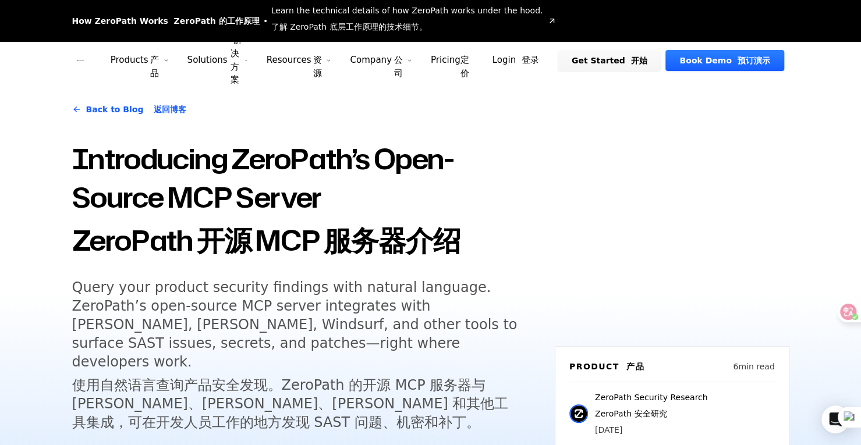
scroll to position [116, 0]
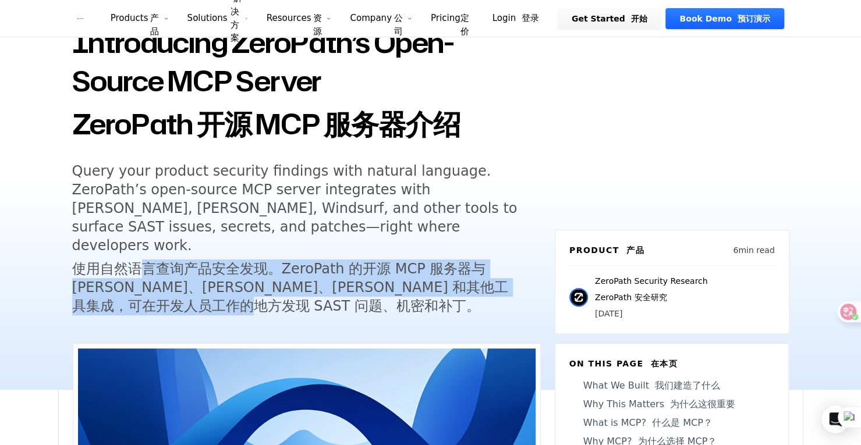
drag, startPoint x: 135, startPoint y: 257, endPoint x: 361, endPoint y: 285, distance: 228.1
click at [361, 285] on font "使用自然语言查询产品安全发现。ZeroPath 的开源 MCP 服务器与 [PERSON_NAME]、[PERSON_NAME]、[PERSON_NAME] …" at bounding box center [295, 288] width 447 height 56
click at [292, 296] on font "使用自然语言查询产品安全发现。ZeroPath 的开源 MCP 服务器与 [PERSON_NAME]、[PERSON_NAME]、[PERSON_NAME] …" at bounding box center [295, 288] width 447 height 56
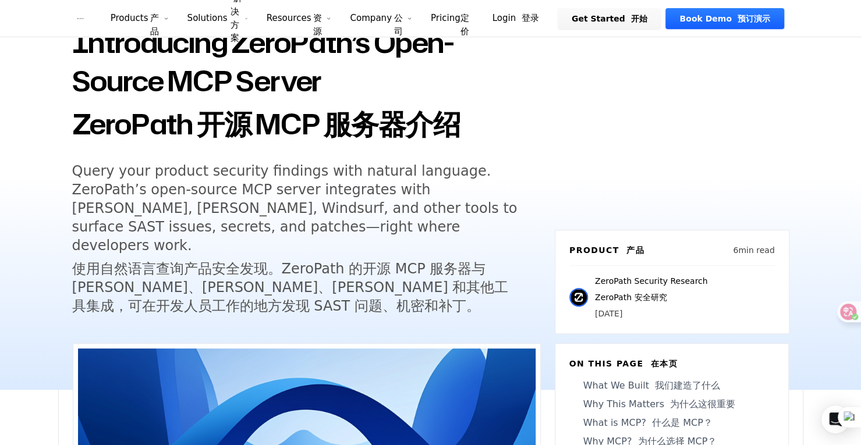
drag, startPoint x: 279, startPoint y: 275, endPoint x: 237, endPoint y: 266, distance: 42.4
click at [265, 272] on font "使用自然语言查询产品安全发现。ZeroPath 的开源 MCP 服务器与 [PERSON_NAME]、[PERSON_NAME]、[PERSON_NAME] …" at bounding box center [295, 288] width 447 height 56
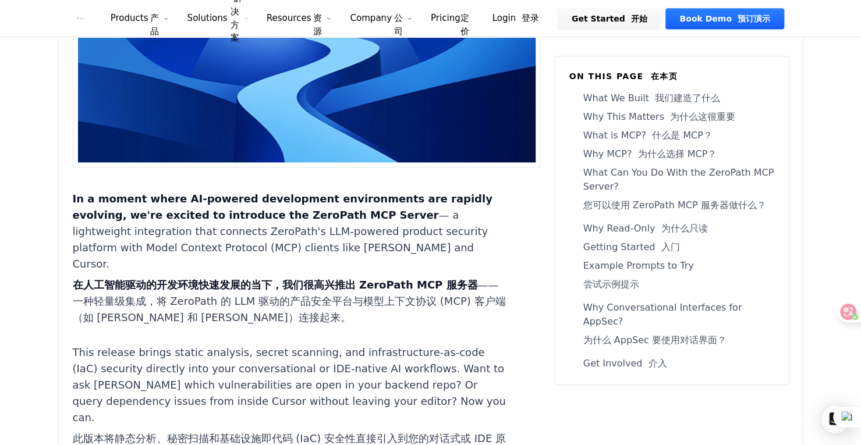
scroll to position [640, 0]
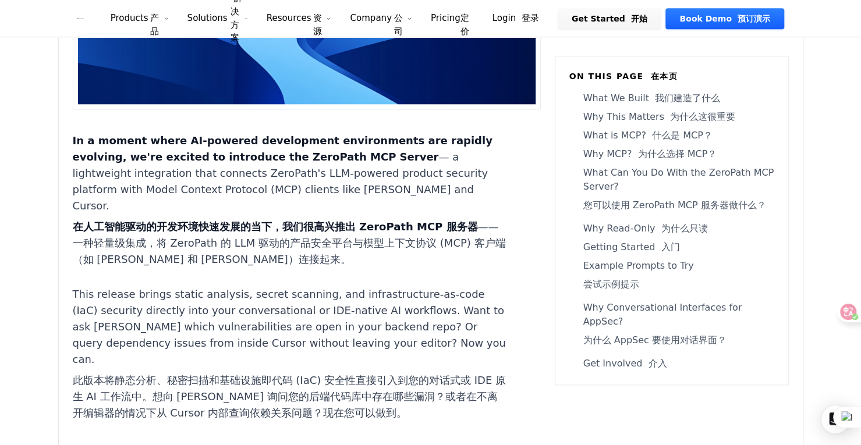
click at [237, 221] on strong "在人工智能驱动的开发环境快速发展的当下，我们很高兴推出 ZeroPath MCP 服务器" at bounding box center [275, 227] width 405 height 12
drag, startPoint x: 278, startPoint y: 207, endPoint x: 444, endPoint y: 215, distance: 166.7
click at [430, 219] on font "在人工智能驱动的开发环境快速发展的当下，我们很高兴推出 ZeroPath MCP 服务器 ——一种轻量级集成，将 ZeroPath 的 LLM 驱动的产品安全…" at bounding box center [289, 243] width 433 height 49
click at [414, 232] on font "在人工智能驱动的开发环境快速发展的当下，我们很高兴推出 ZeroPath MCP 服务器 ——一种轻量级集成，将 ZeroPath 的 LLM 驱动的产品安全…" at bounding box center [289, 243] width 433 height 49
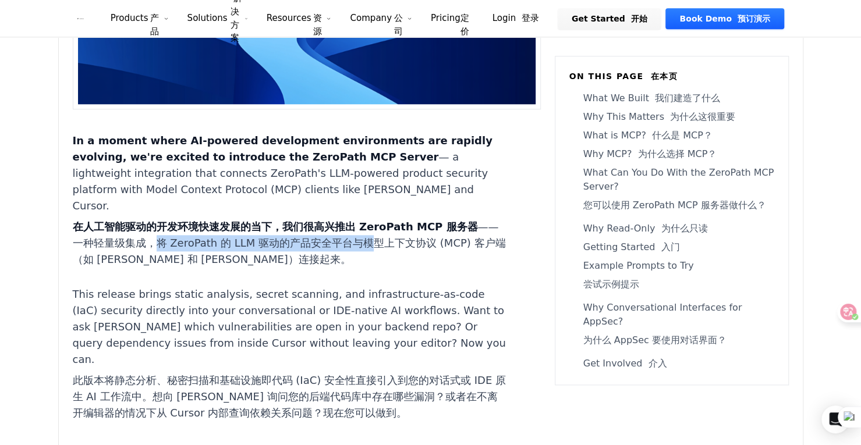
drag, startPoint x: 173, startPoint y: 229, endPoint x: 396, endPoint y: 231, distance: 222.9
click at [396, 231] on font "在人工智能驱动的开发环境快速发展的当下，我们很高兴推出 ZeroPath MCP 服务器 ——一种轻量级集成，将 ZeroPath 的 LLM 驱动的产品安全…" at bounding box center [289, 243] width 433 height 49
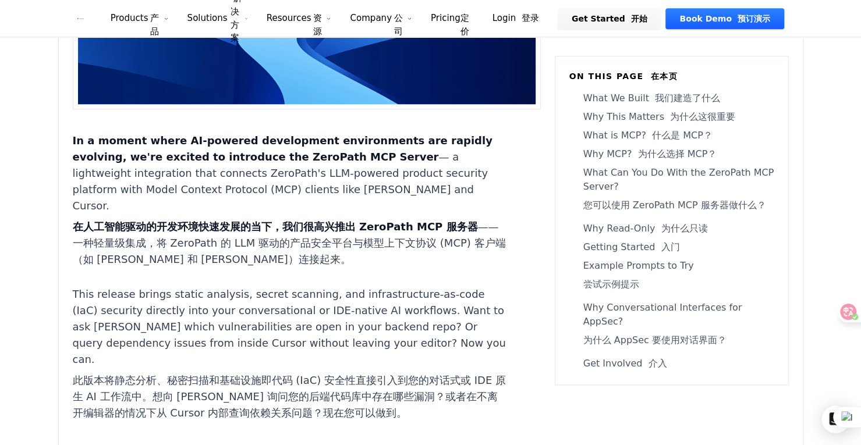
click at [371, 247] on font "在人工智能驱动的开发环境快速发展的当下，我们很高兴推出 ZeroPath MCP 服务器 ——一种轻量级集成，将 ZeroPath 的 LLM 驱动的产品安全…" at bounding box center [289, 243] width 433 height 49
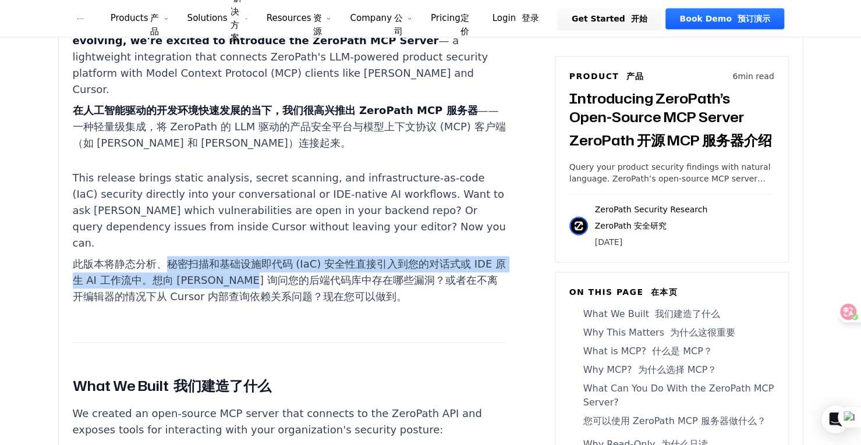
drag, startPoint x: 165, startPoint y: 247, endPoint x: 325, endPoint y: 260, distance: 161.1
click at [318, 260] on font "此版本将静态分析、秘密扫描和基础设施即代码 (IaC) 安全性直接引入到您的对话式或 IDE 原生 AI 工作流中。想向 [PERSON_NAME] 询问您的…" at bounding box center [289, 280] width 433 height 45
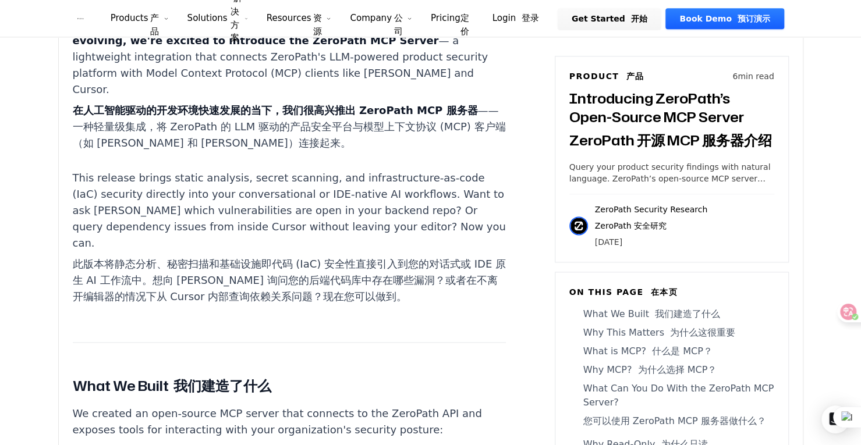
click at [370, 260] on font "此版本将静态分析、秘密扫描和基础设施即代码 (IaC) 安全性直接引入到您的对话式或 IDE 原生 AI 工作流中。想向 [PERSON_NAME] 询问您的…" at bounding box center [289, 280] width 433 height 45
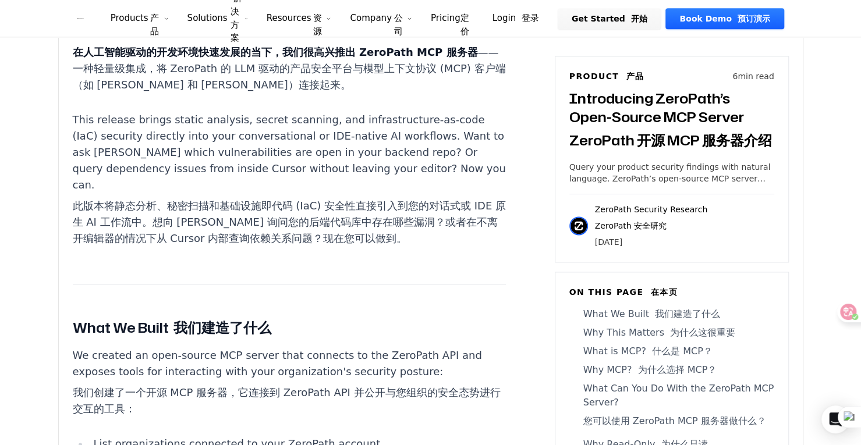
scroll to position [931, 0]
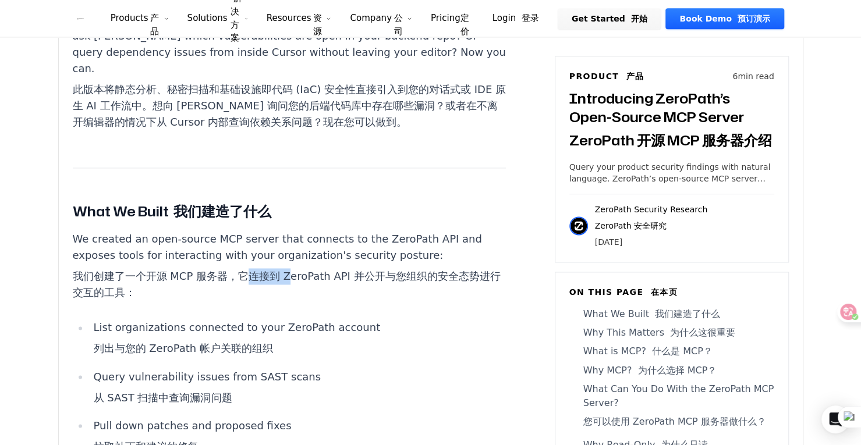
drag, startPoint x: 249, startPoint y: 260, endPoint x: 459, endPoint y: 264, distance: 210.7
click at [443, 268] on font "我们创建了一个开源 MCP 服务器，它连接到 ZeroPath API 并公开与您组织的安全态势进行交互的工具：" at bounding box center [289, 284] width 433 height 33
click at [460, 270] on font "我们创建了一个开源 MCP 服务器，它连接到 ZeroPath API 并公开与您组织的安全态势进行交互的工具：" at bounding box center [287, 284] width 428 height 29
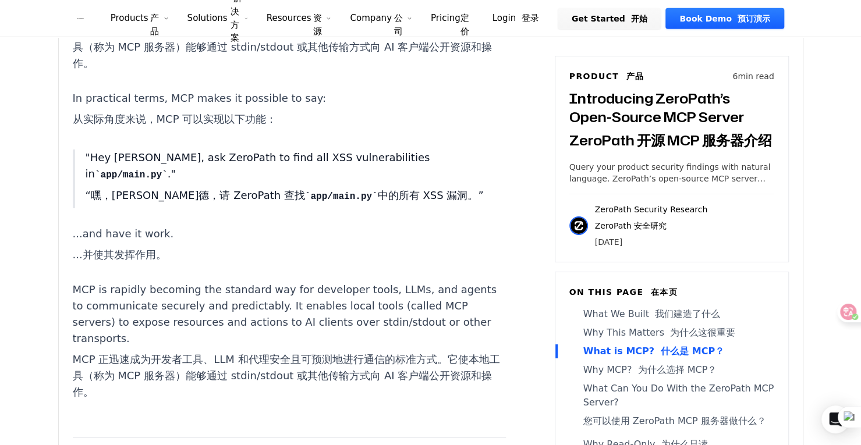
scroll to position [2270, 0]
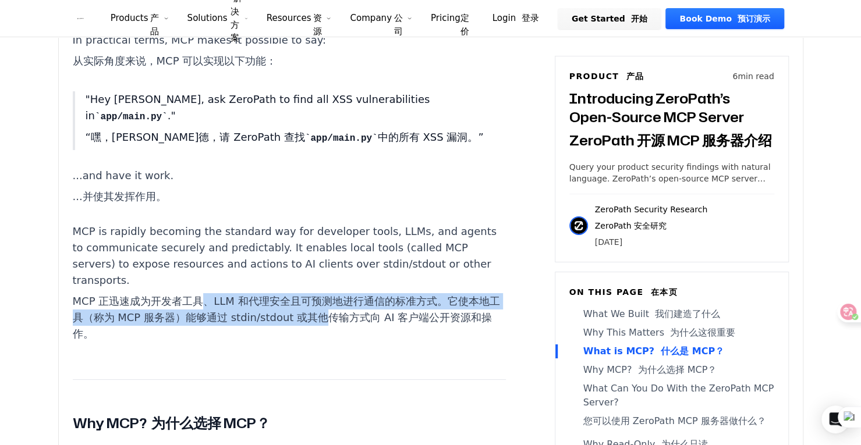
drag, startPoint x: 361, startPoint y: 312, endPoint x: 403, endPoint y: 328, distance: 44.8
click at [397, 323] on font "MCP 正迅速成为开发者工具、LLM 和代理安全且可预测地进行通信的标准方式。它使本地工具（称为 MCP 服务器）能够通过 stdin/stdout 或其他传…" at bounding box center [289, 317] width 433 height 49
click at [403, 328] on font "MCP 正迅速成为开发者工具、LLM 和代理安全且可预测地进行通信的标准方式。它使本地工具（称为 MCP 服务器）能够通过 stdin/stdout 或其他传…" at bounding box center [289, 317] width 433 height 49
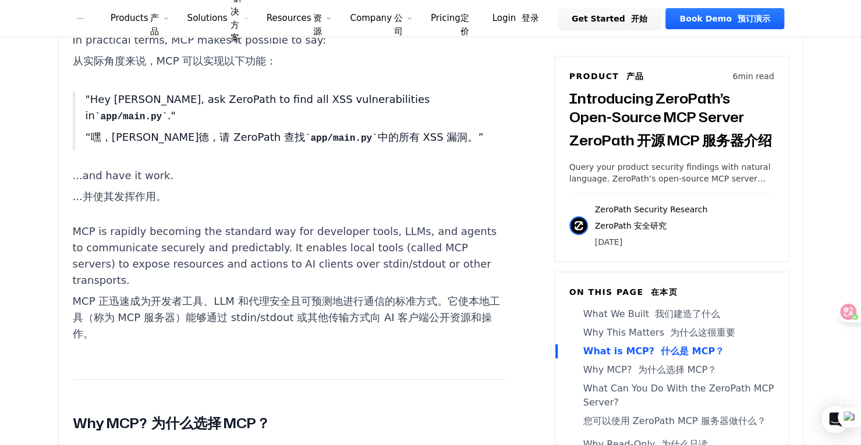
scroll to position [2444, 0]
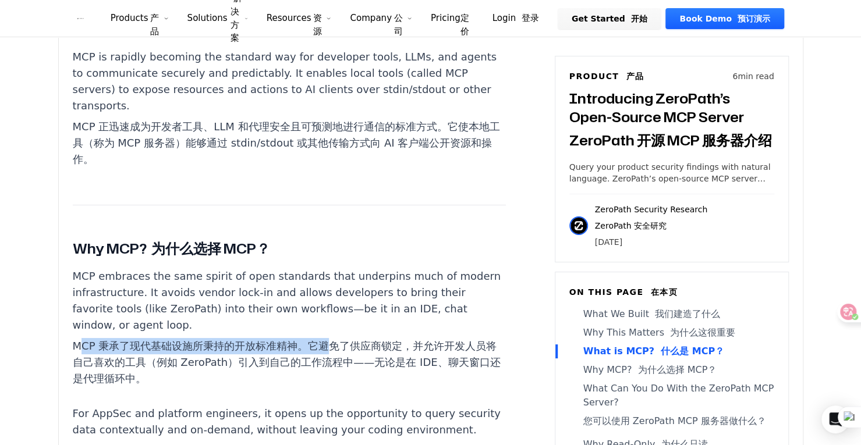
drag, startPoint x: 82, startPoint y: 340, endPoint x: 345, endPoint y: 350, distance: 262.7
click at [342, 350] on font "MCP 秉承了现代基础设施所秉持的开放标准精神。它避免了供应商锁定，并允许开发人员将自己喜欢的工具（例如 ZeroPath）引入到自己的工作流程中——无论是在…" at bounding box center [289, 362] width 433 height 49
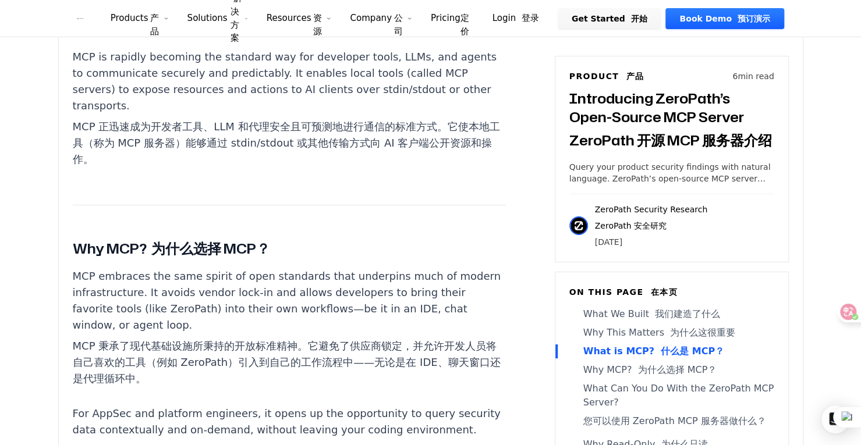
click at [366, 354] on font "MCP 秉承了现代基础设施所秉持的开放标准精神。它避免了供应商锁定，并允许开发人员将自己喜欢的工具（例如 ZeroPath）引入到自己的工作流程中——无论是在…" at bounding box center [287, 362] width 428 height 45
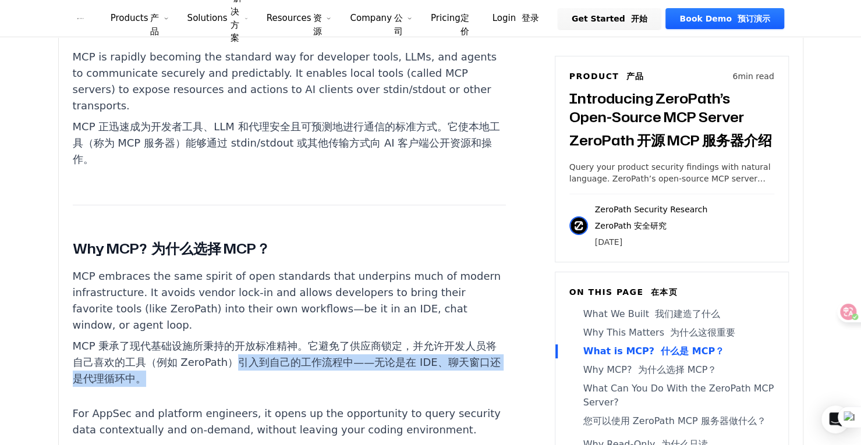
drag, startPoint x: 271, startPoint y: 358, endPoint x: 302, endPoint y: 375, distance: 36.0
click at [302, 375] on font "MCP 秉承了现代基础设施所秉持的开放标准精神。它避免了供应商锁定，并允许开发人员将自己喜欢的工具（例如 ZeroPath）引入到自己的工作流程中——无论是在…" at bounding box center [289, 362] width 433 height 49
click at [310, 378] on font "MCP 秉承了现代基础设施所秉持的开放标准精神。它避免了供应商锁定，并允许开发人员将自己喜欢的工具（例如 ZeroPath）引入到自己的工作流程中——无论是在…" at bounding box center [289, 362] width 433 height 49
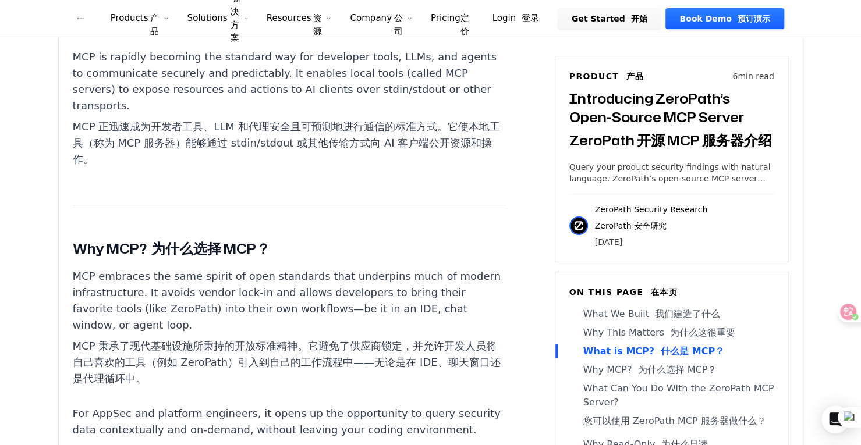
scroll to position [2619, 0]
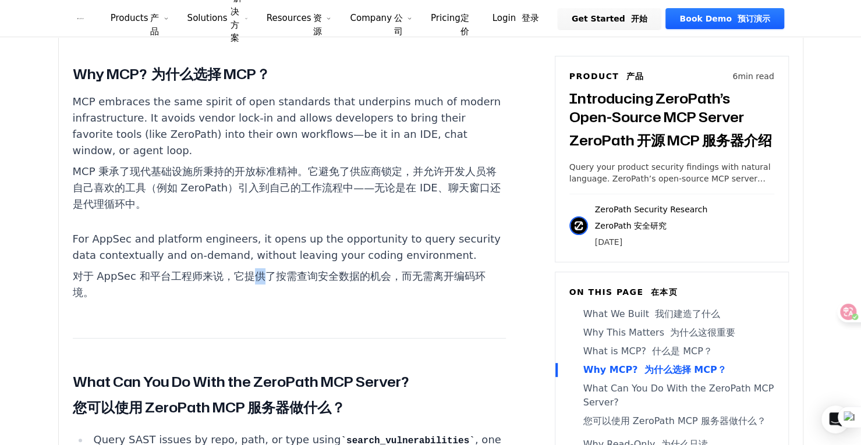
drag, startPoint x: 267, startPoint y: 296, endPoint x: 225, endPoint y: 288, distance: 42.8
click at [240, 289] on font "对于 AppSec 和平台工程师来说，它提供了按需查询安全数据的机会，而无需离开编码环境。" at bounding box center [289, 284] width 433 height 33
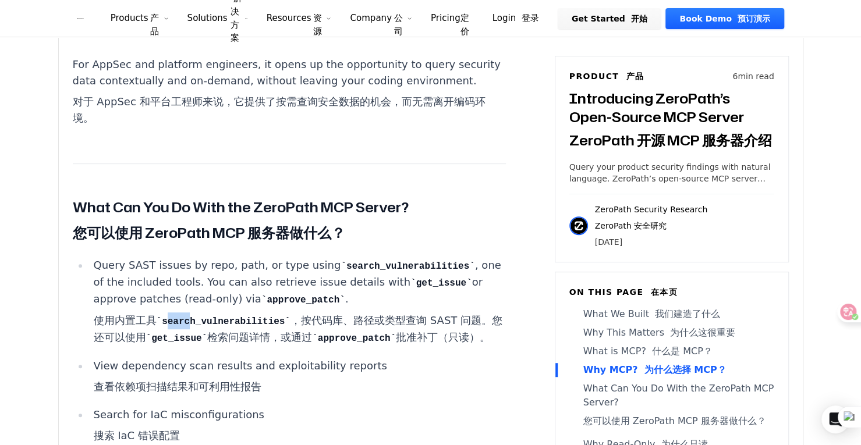
drag, startPoint x: 168, startPoint y: 323, endPoint x: 288, endPoint y: 346, distance: 122.7
click at [281, 345] on font "使用内置工具 search_vulnerabilities ，按代码库、路径或类型查询 SAST 问题。您还可以使用 get_issue 检索问题详情，或通过…" at bounding box center [299, 330] width 412 height 34
click at [289, 343] on font "使用内置工具 search_vulnerabilities ，按代码库、路径或类型查询 SAST 问题。您还可以使用 get_issue 检索问题详情，或通过…" at bounding box center [297, 328] width 409 height 29
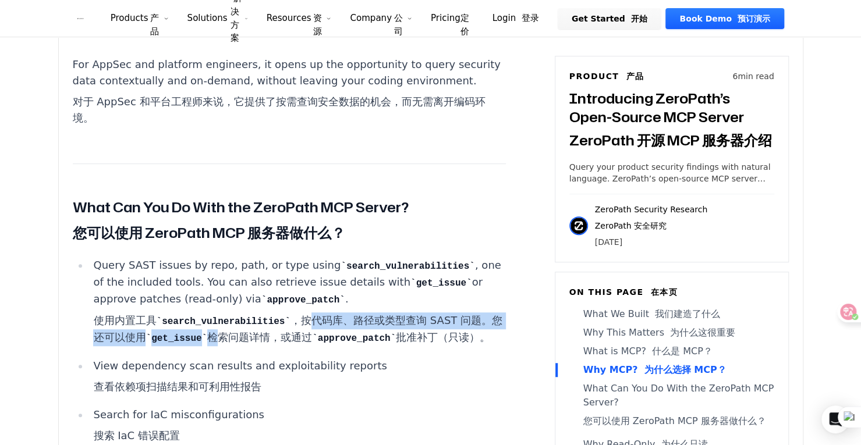
drag, startPoint x: 295, startPoint y: 330, endPoint x: 239, endPoint y: 349, distance: 58.9
click at [239, 343] on font "使用内置工具 search_vulnerabilities ，按代码库、路径或类型查询 SAST 问题。您还可以使用 get_issue 检索问题详情，或通过…" at bounding box center [297, 328] width 409 height 29
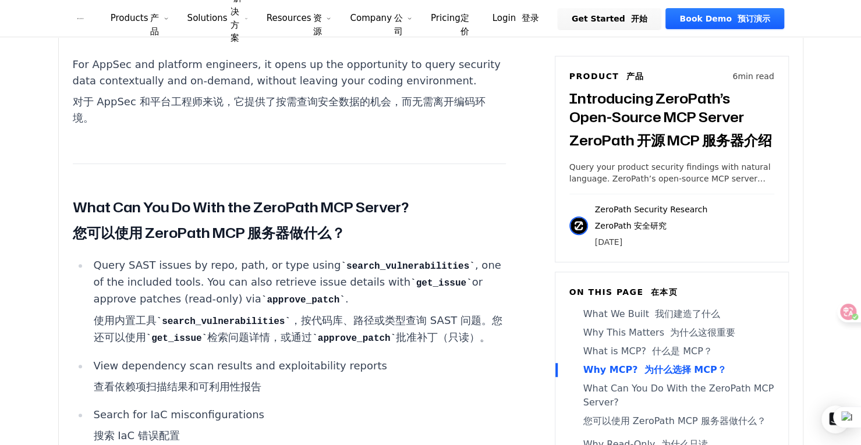
click at [284, 350] on li "Query SAST issues by repo, path, or type using search_vulnerabilities , one of …" at bounding box center [297, 303] width 417 height 93
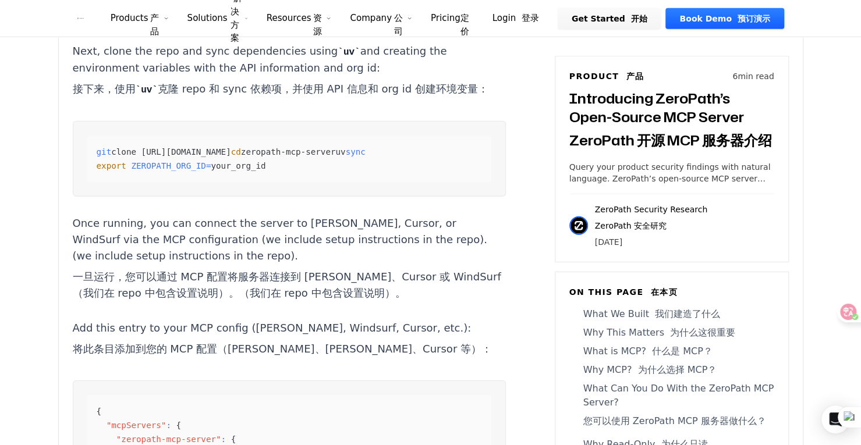
scroll to position [4598, 0]
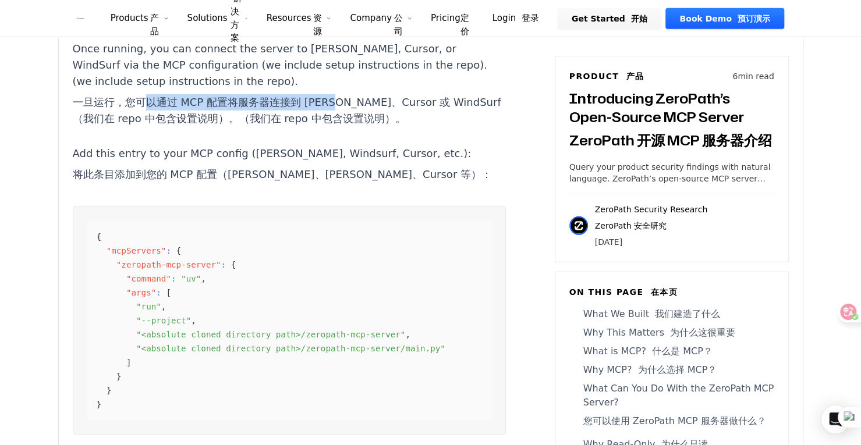
drag, startPoint x: 235, startPoint y: 200, endPoint x: 393, endPoint y: 202, distance: 157.7
click at [379, 125] on font "一旦运行，您可以通过 MCP 配置将服务器连接到 [PERSON_NAME]、Cursor 或 WindSurf（我们在 repo 中包含设置说明）。（我们在…" at bounding box center [287, 110] width 428 height 29
click at [403, 125] on font "一旦运行，您可以通过 MCP 配置将服务器连接到 [PERSON_NAME]、Cursor 或 WindSurf（我们在 repo 中包含设置说明）。（我们在…" at bounding box center [287, 110] width 428 height 29
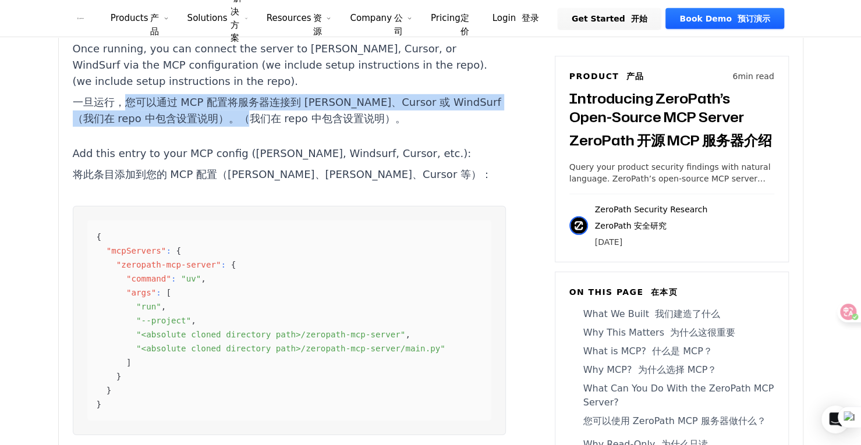
drag, startPoint x: 123, startPoint y: 200, endPoint x: 284, endPoint y: 212, distance: 161.1
click at [284, 125] on font "一旦运行，您可以通过 MCP 配置将服务器连接到 [PERSON_NAME]、Cursor 或 WindSurf（我们在 repo 中包含设置说明）。（我们在…" at bounding box center [287, 110] width 428 height 29
drag, startPoint x: 279, startPoint y: 215, endPoint x: 124, endPoint y: 201, distance: 156.1
click at [124, 125] on font "一旦运行，您可以通过 MCP 配置将服务器连接到 [PERSON_NAME]、Cursor 或 WindSurf（我们在 repo 中包含设置说明）。（我们在…" at bounding box center [287, 110] width 428 height 29
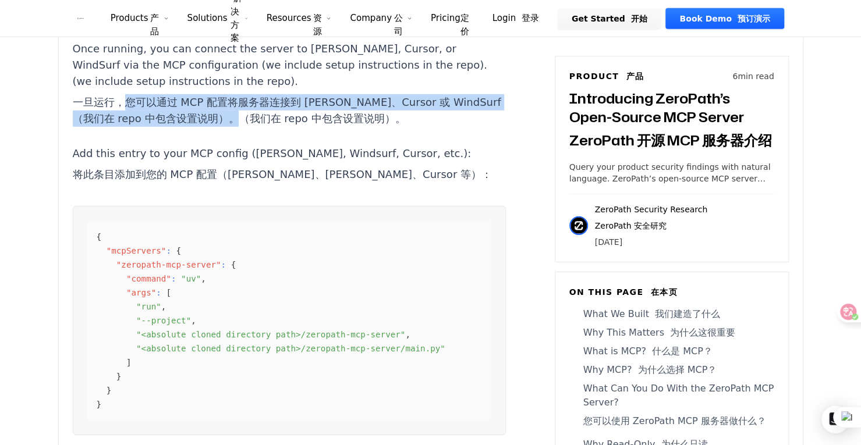
click at [232, 125] on font "一旦运行，您可以通过 MCP 配置将服务器连接到 [PERSON_NAME]、Cursor 或 WindSurf（我们在 repo 中包含设置说明）。（我们在…" at bounding box center [287, 110] width 428 height 29
click at [273, 125] on font "一旦运行，您可以通过 MCP 配置将服务器连接到 [PERSON_NAME]、Cursor 或 WindSurf（我们在 repo 中包含设置说明）。（我们在…" at bounding box center [287, 110] width 428 height 29
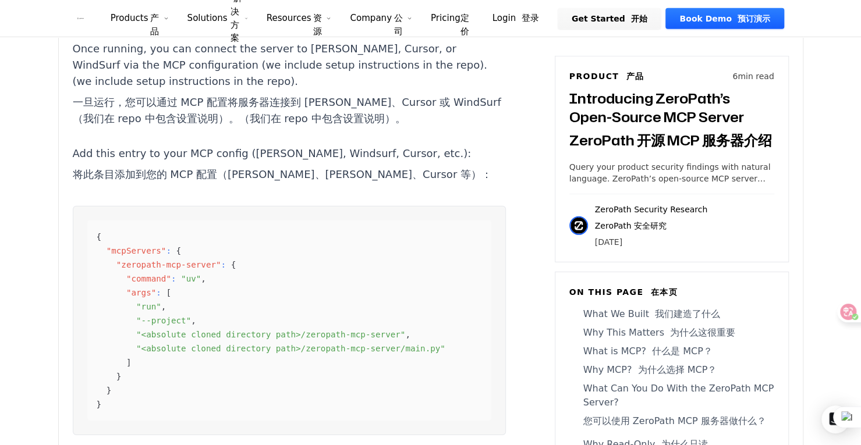
click at [290, 125] on font "一旦运行，您可以通过 MCP 配置将服务器连接到 [PERSON_NAME]、Cursor 或 WindSurf（我们在 repo 中包含设置说明）。（我们在…" at bounding box center [287, 110] width 428 height 29
click at [283, 125] on font "一旦运行，您可以通过 MCP 配置将服务器连接到 [PERSON_NAME]、Cursor 或 WindSurf（我们在 repo 中包含设置说明）。（我们在…" at bounding box center [287, 110] width 428 height 29
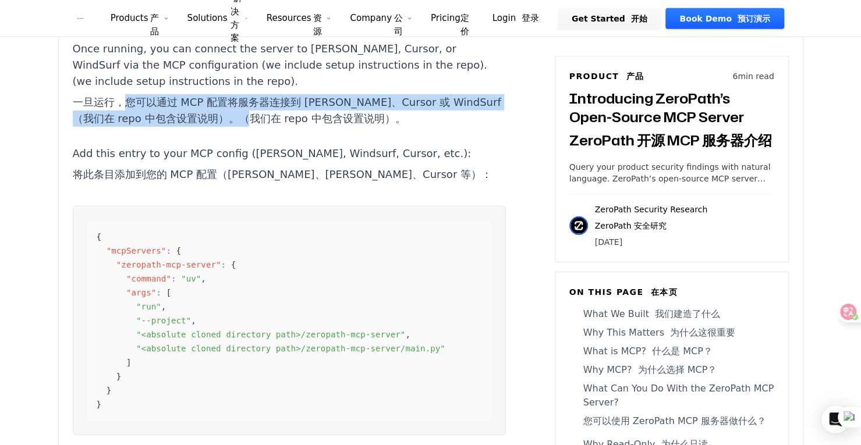
drag, startPoint x: 283, startPoint y: 218, endPoint x: 129, endPoint y: 197, distance: 155.0
click at [129, 125] on font "一旦运行，您可以通过 MCP 配置将服务器连接到 [PERSON_NAME]、Cursor 或 WindSurf（我们在 repo 中包含设置说明）。（我们在…" at bounding box center [287, 110] width 428 height 29
click at [178, 127] on font "一旦运行，您可以通过 MCP 配置将服务器连接到 [PERSON_NAME]、Cursor 或 WindSurf（我们在 repo 中包含设置说明）。（我们在…" at bounding box center [289, 110] width 433 height 33
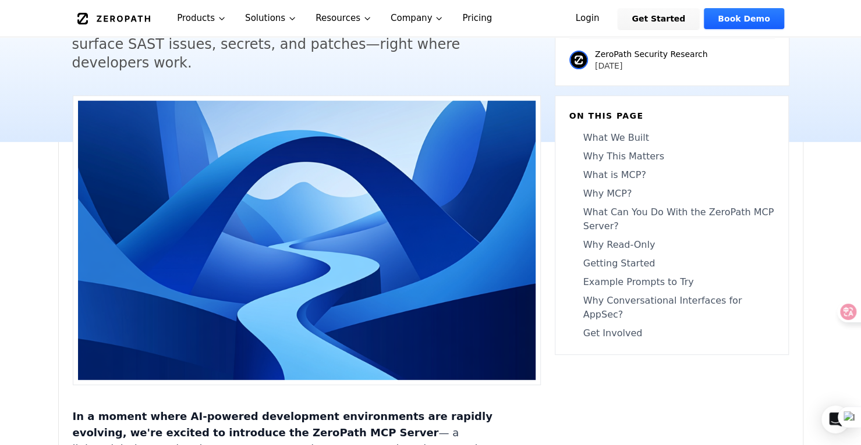
scroll to position [407, 0]
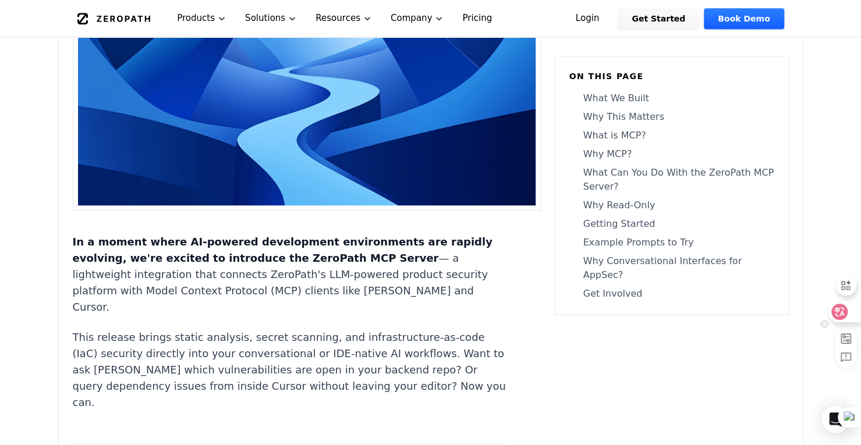
click at [843, 317] on icon at bounding box center [839, 312] width 12 height 12
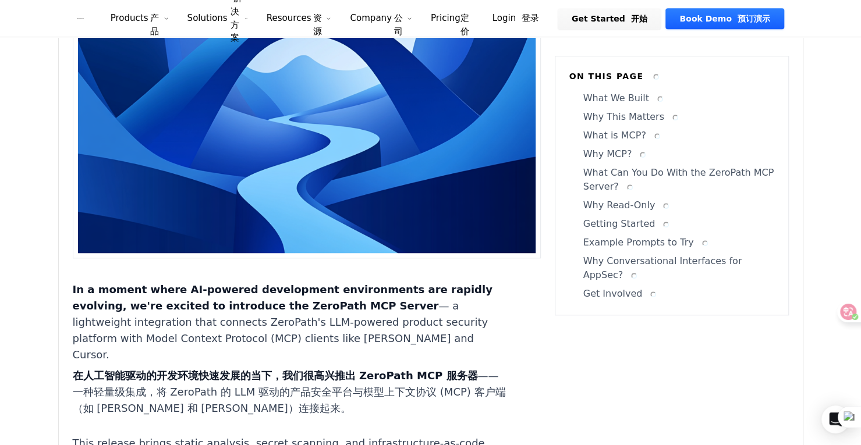
scroll to position [455, 0]
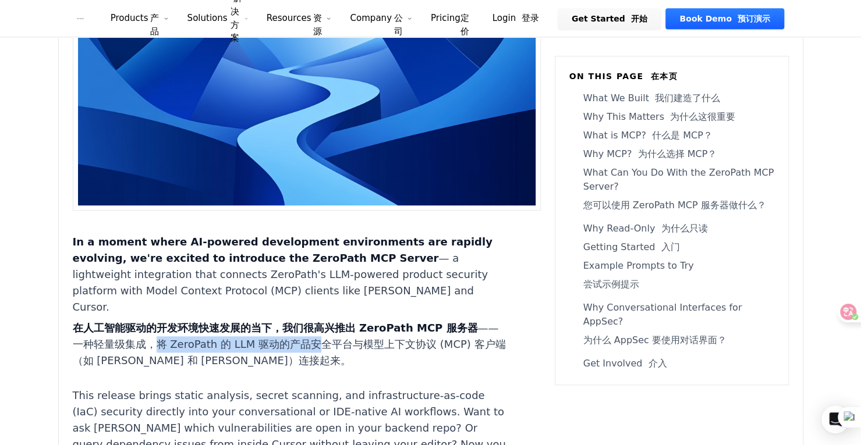
drag, startPoint x: 182, startPoint y: 326, endPoint x: 368, endPoint y: 322, distance: 185.7
click at [362, 322] on font "在人工智能驱动的开发环境快速发展的当下，我们很高兴推出 ZeroPath MCP 服务器 ——一种轻量级集成，将 ZeroPath 的 LLM 驱动的产品安全…" at bounding box center [289, 344] width 433 height 45
click at [436, 320] on font "在人工智能驱动的开发环境快速发展的当下，我们很高兴推出 ZeroPath MCP 服务器 ——一种轻量级集成，将 ZeroPath 的 LLM 驱动的产品安全…" at bounding box center [289, 344] width 433 height 49
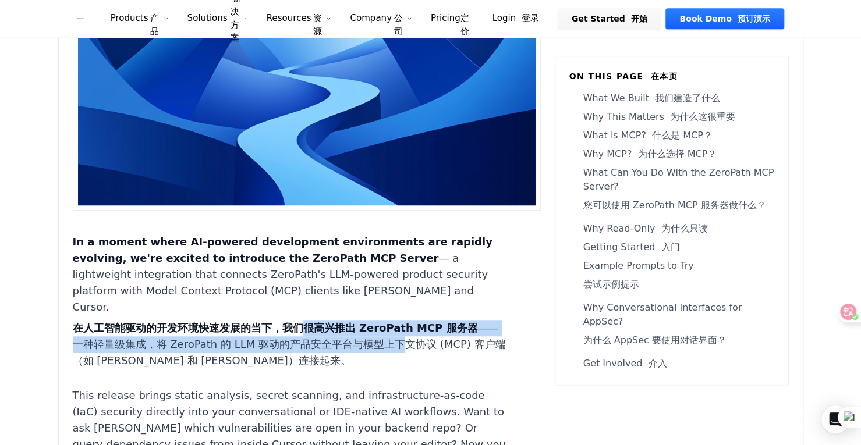
drag, startPoint x: 302, startPoint y: 304, endPoint x: 425, endPoint y: 327, distance: 125.5
click at [423, 327] on font "在人工智能驱动的开发环境快速发展的当下，我们很高兴推出 ZeroPath MCP 服务器 ——一种轻量级集成，将 ZeroPath 的 LLM 驱动的产品安全…" at bounding box center [289, 344] width 433 height 45
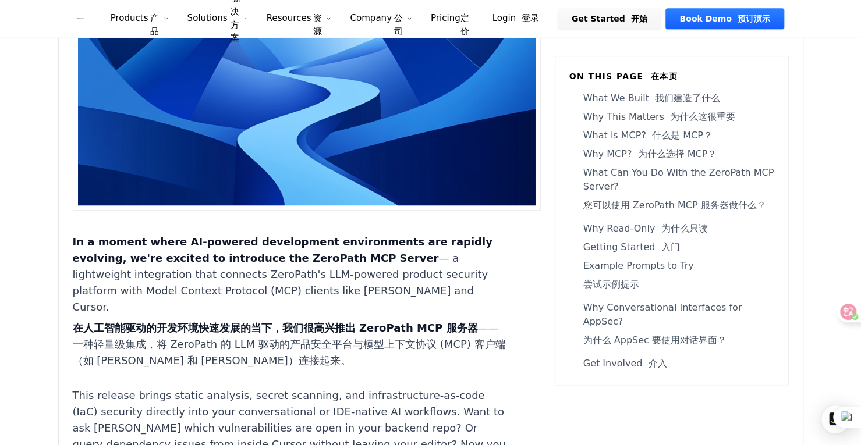
click at [448, 336] on font "在人工智能驱动的开发环境快速发展的当下，我们很高兴推出 ZeroPath MCP 服务器 ——一种轻量级集成，将 ZeroPath 的 LLM 驱动的产品安全…" at bounding box center [289, 344] width 433 height 49
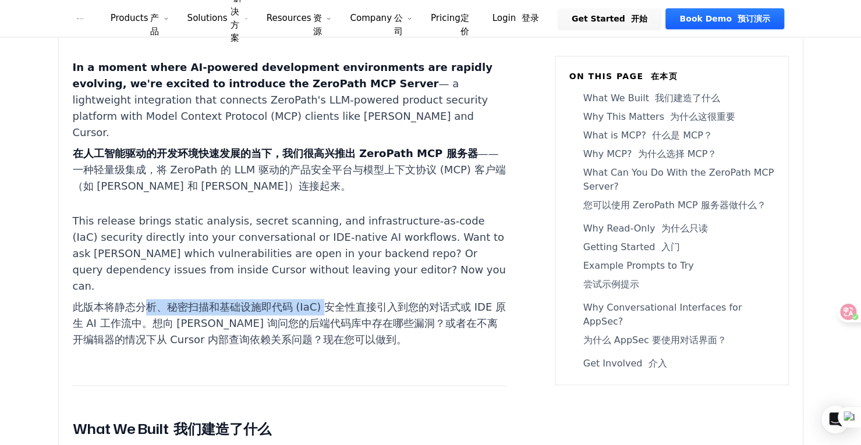
drag, startPoint x: 145, startPoint y: 291, endPoint x: 396, endPoint y: 296, distance: 250.3
click at [375, 299] on font "此版本将静态分析、秘密扫描和基础设施即代码 (IaC) 安全性直接引入到您的对话式或 IDE 原生 AI 工作流中。想向 [PERSON_NAME] 询问您的…" at bounding box center [289, 323] width 433 height 49
click at [438, 301] on font "此版本将静态分析、秘密扫描和基础设施即代码 (IaC) 安全性直接引入到您的对话式或 IDE 原生 AI 工作流中。想向 [PERSON_NAME] 询问您的…" at bounding box center [289, 323] width 433 height 45
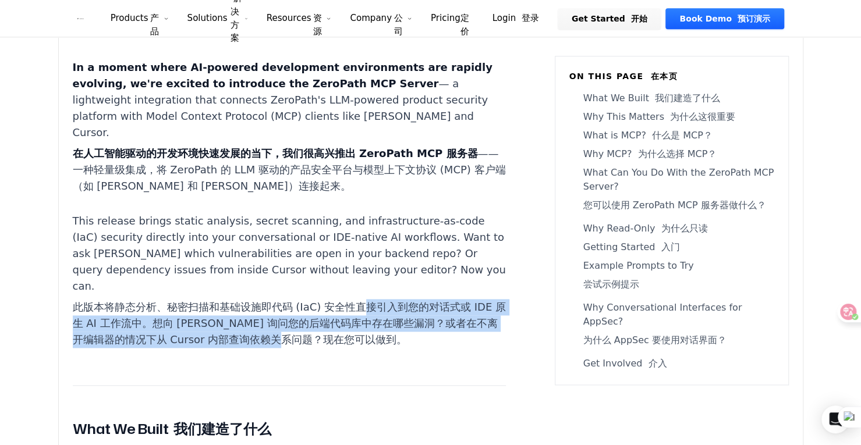
drag, startPoint x: 367, startPoint y: 293, endPoint x: 262, endPoint y: 303, distance: 105.3
click at [365, 322] on font "此版本将静态分析、秘密扫描和基础设施即代码 (IaC) 安全性直接引入到您的对话式或 IDE 原生 AI 工作流中。想向 [PERSON_NAME] 询问您的…" at bounding box center [289, 323] width 433 height 45
click at [262, 303] on font "此版本将静态分析、秘密扫描和基础设施即代码 (IaC) 安全性直接引入到您的对话式或 IDE 原生 AI 工作流中。想向 [PERSON_NAME] 询问您的…" at bounding box center [289, 323] width 433 height 45
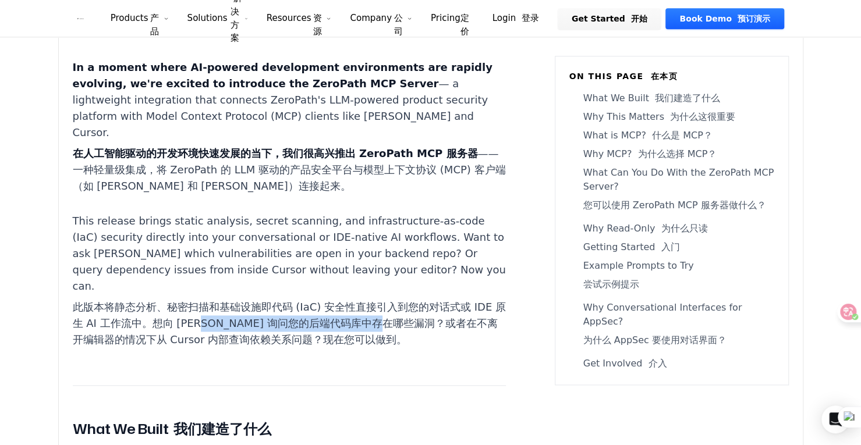
drag, startPoint x: 226, startPoint y: 311, endPoint x: 448, endPoint y: 311, distance: 222.3
click at [442, 311] on font "此版本将静态分析、秘密扫描和基础设施即代码 (IaC) 安全性直接引入到您的对话式或 IDE 原生 AI 工作流中。想向 [PERSON_NAME] 询问您的…" at bounding box center [289, 323] width 433 height 45
click at [450, 310] on font "此版本将静态分析、秘密扫描和基础设施即代码 (IaC) 安全性直接引入到您的对话式或 IDE 原生 AI 工作流中。想向 [PERSON_NAME] 询问您的…" at bounding box center [289, 323] width 433 height 45
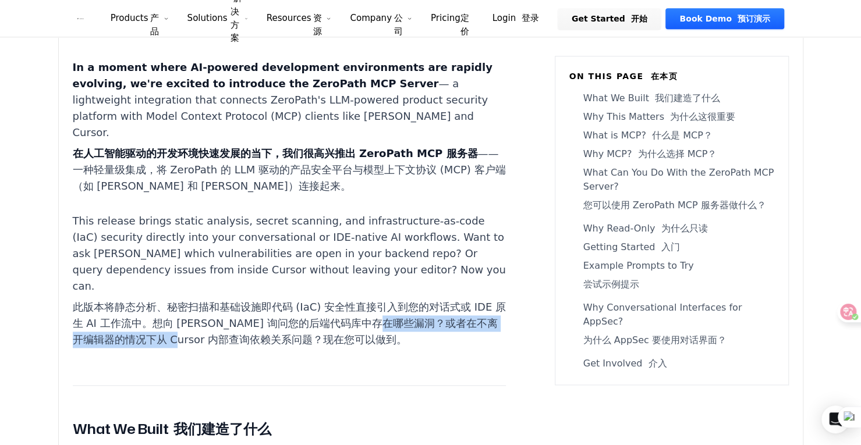
drag, startPoint x: 435, startPoint y: 308, endPoint x: 222, endPoint y: 327, distance: 213.8
click at [222, 327] on font "此版本将静态分析、秘密扫描和基础设施即代码 (IaC) 安全性直接引入到您的对话式或 IDE 原生 AI 工作流中。想向 [PERSON_NAME] 询问您的…" at bounding box center [289, 323] width 433 height 45
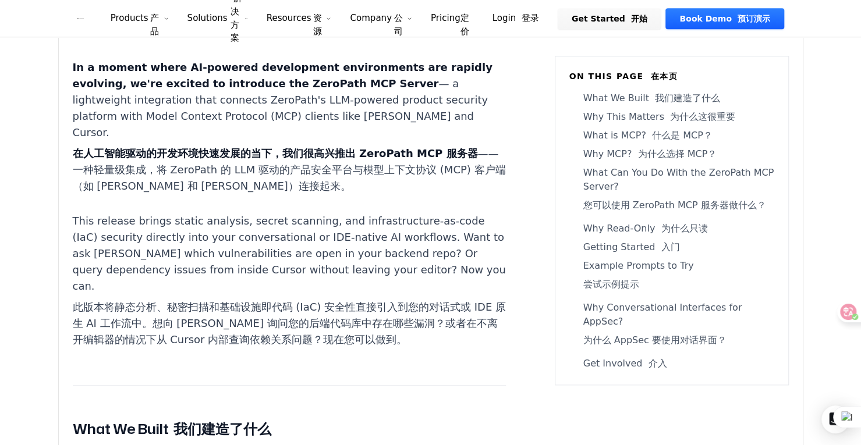
click at [361, 331] on p "This release brings static analysis, secret scanning, and infrastructure-as-cod…" at bounding box center [289, 283] width 433 height 140
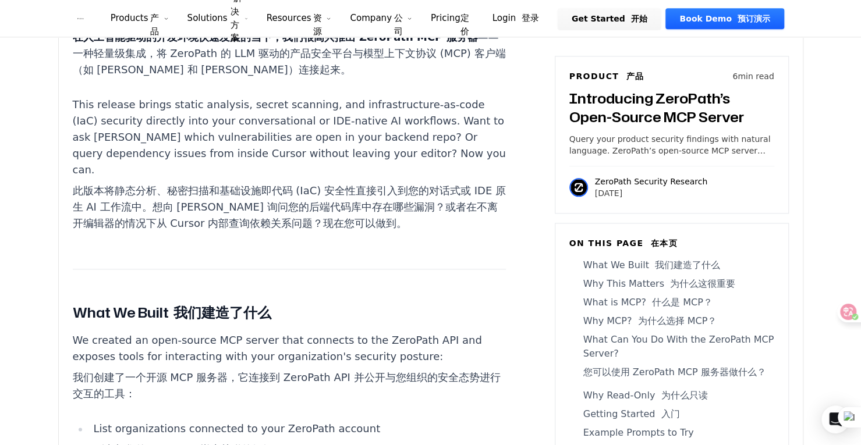
scroll to position [804, 0]
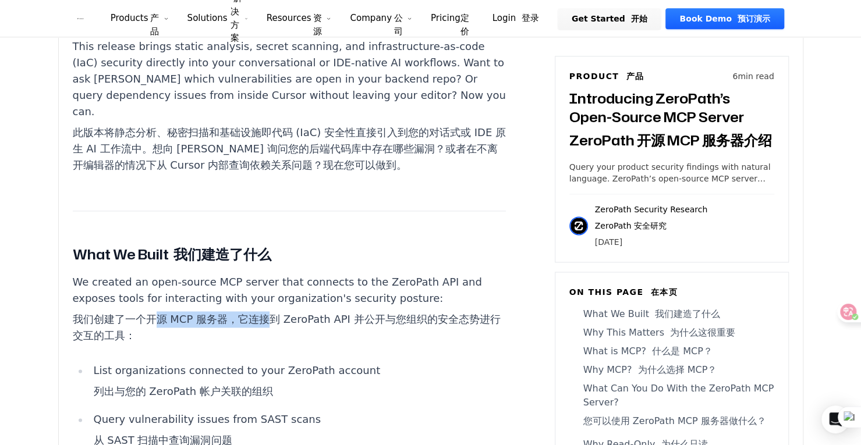
drag, startPoint x: 159, startPoint y: 304, endPoint x: 336, endPoint y: 320, distance: 177.6
click at [335, 320] on font "我们创建了一个开源 MCP 服务器，它连接到 ZeroPath API 并公开与您组织的安全态势进行交互的工具：" at bounding box center [289, 327] width 433 height 33
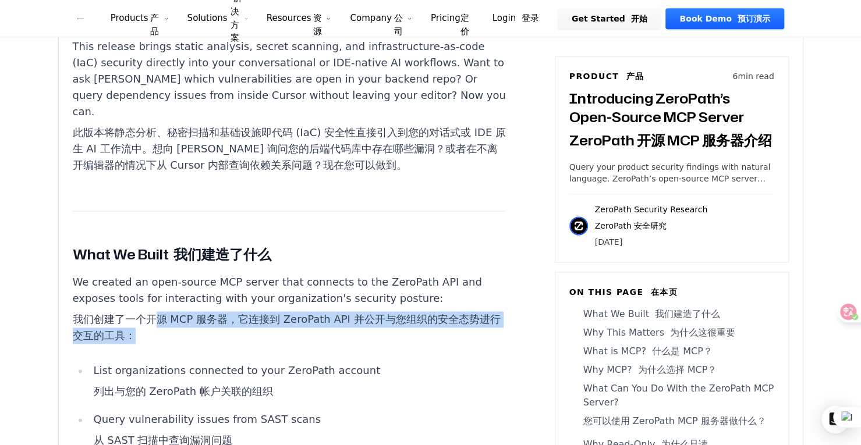
click at [336, 320] on font "我们创建了一个开源 MCP 服务器，它连接到 ZeroPath API 并公开与您组织的安全态势进行交互的工具：" at bounding box center [289, 327] width 433 height 33
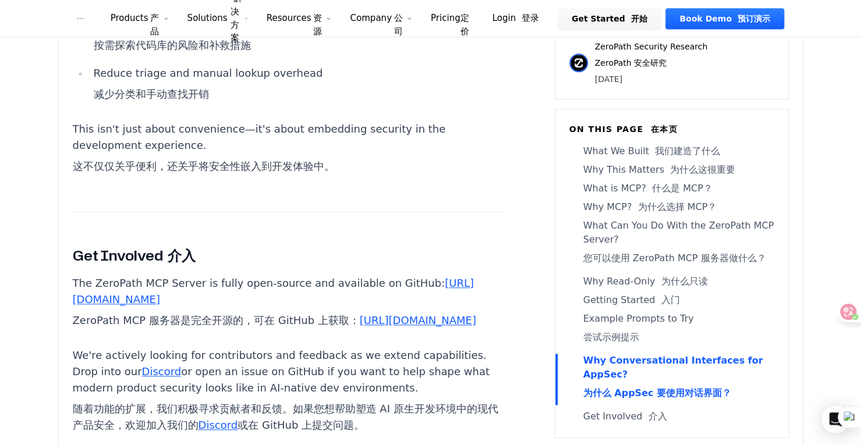
scroll to position [5868, 0]
